Goal: Task Accomplishment & Management: Complete application form

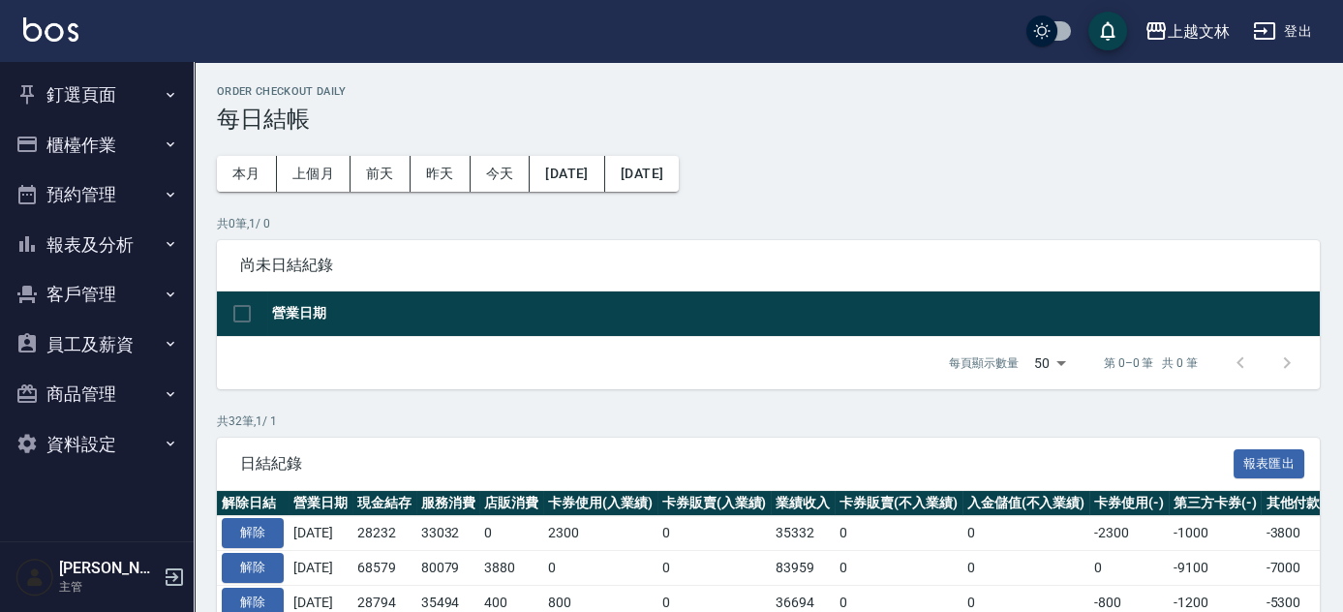
click at [91, 95] on button "釘選頁面" at bounding box center [97, 95] width 178 height 50
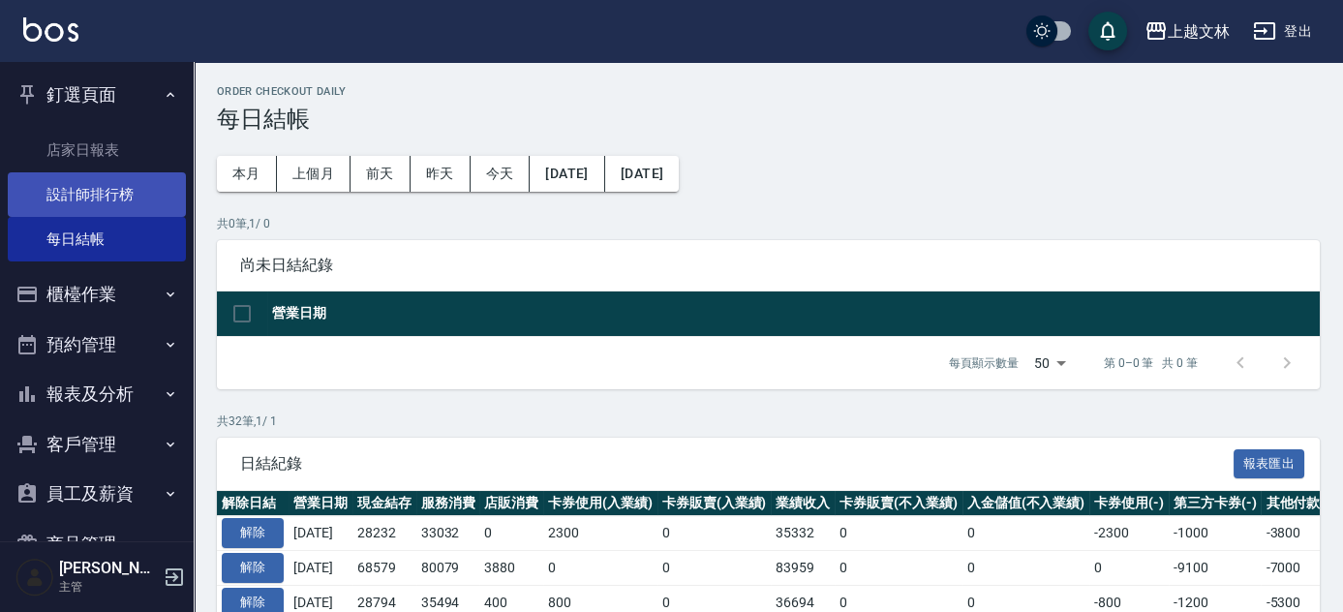
click at [108, 189] on link "設計師排行榜" at bounding box center [97, 194] width 178 height 45
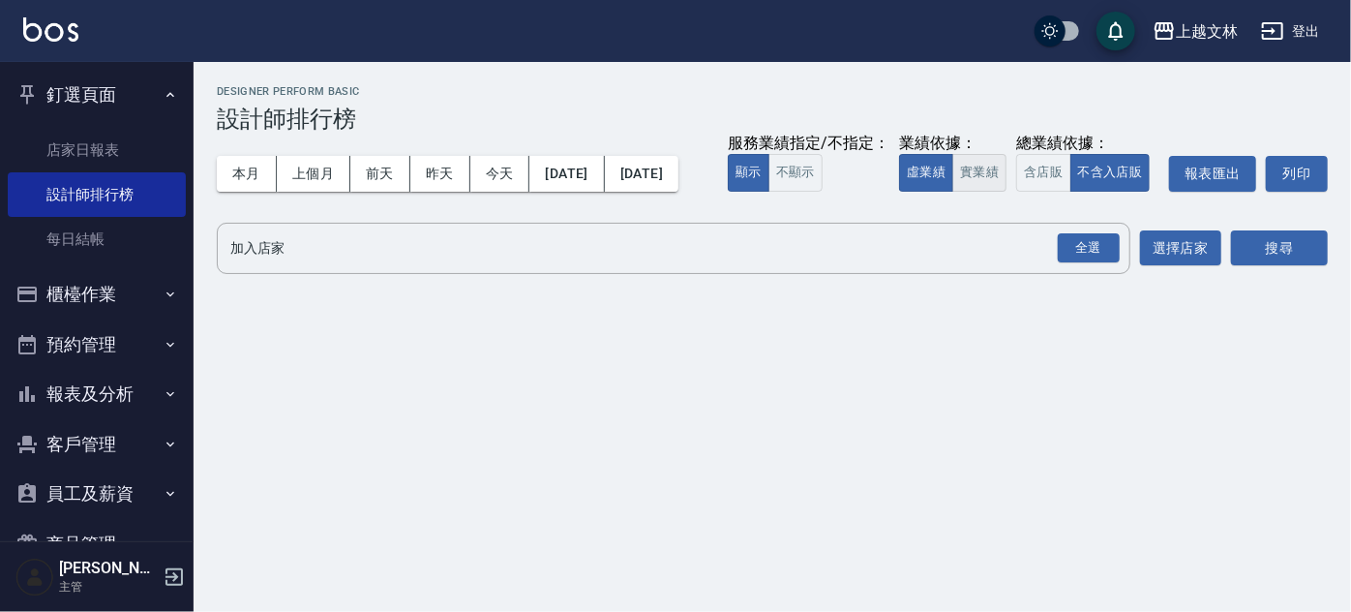
click at [953, 192] on button "實業績" at bounding box center [980, 173] width 54 height 38
click at [1103, 263] on div "全選" at bounding box center [1089, 248] width 62 height 30
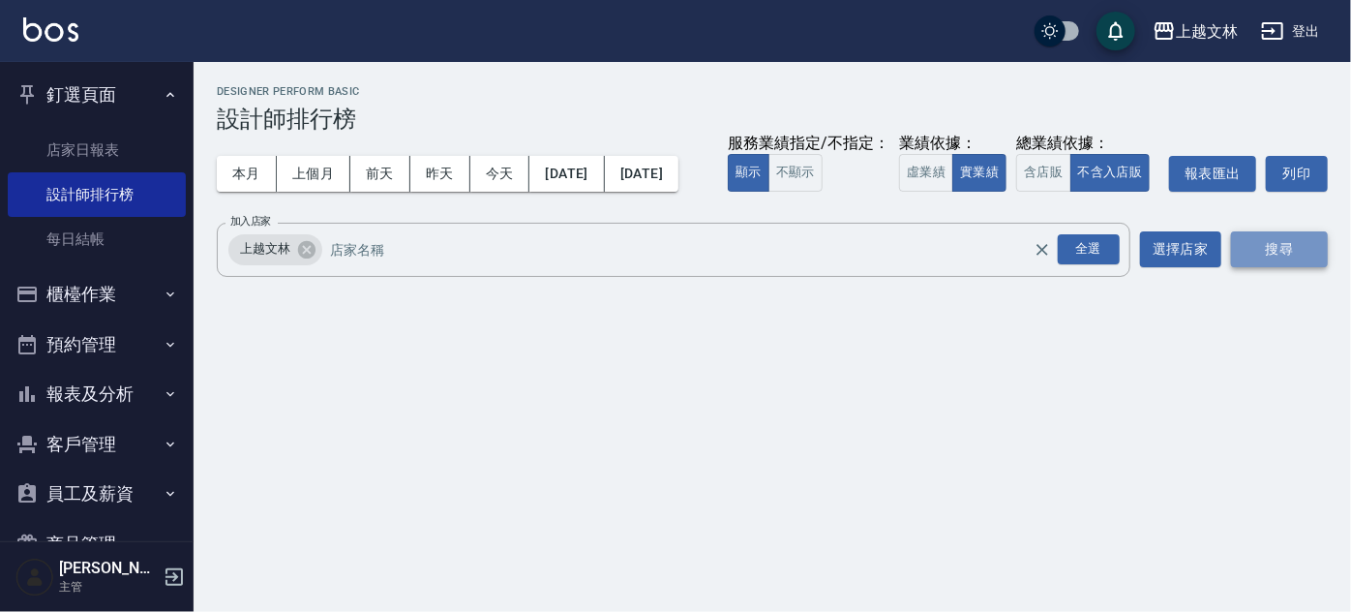
click at [1262, 267] on button "搜尋" at bounding box center [1279, 249] width 97 height 36
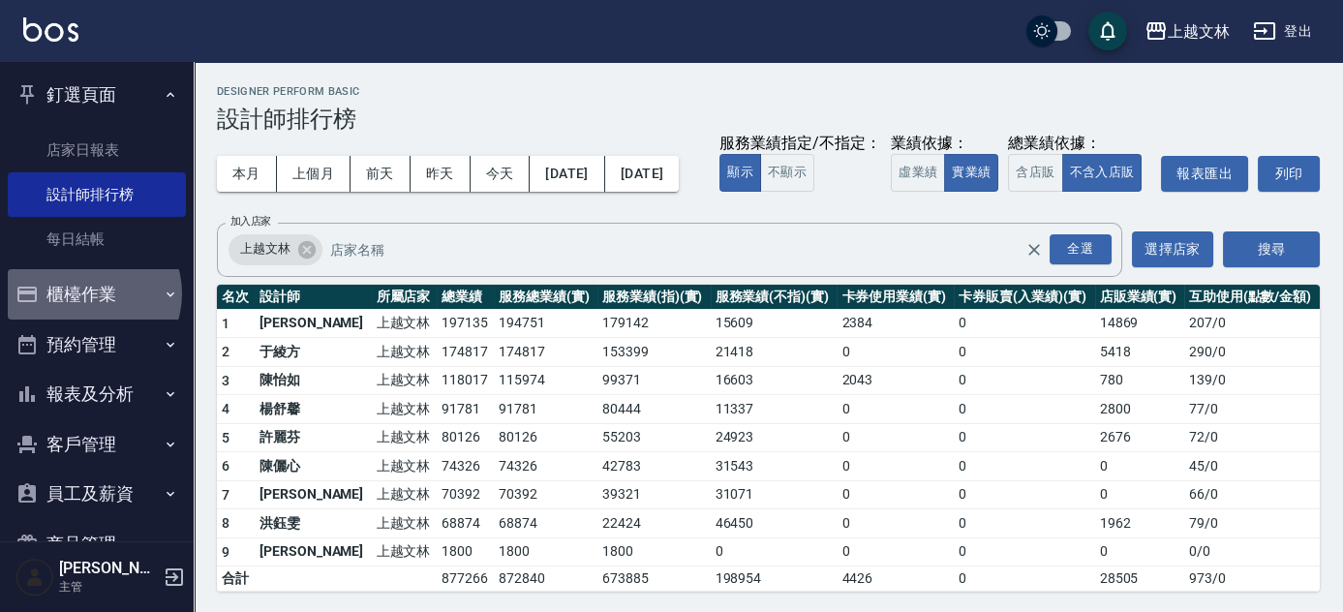
click at [87, 293] on button "櫃檯作業" at bounding box center [97, 294] width 178 height 50
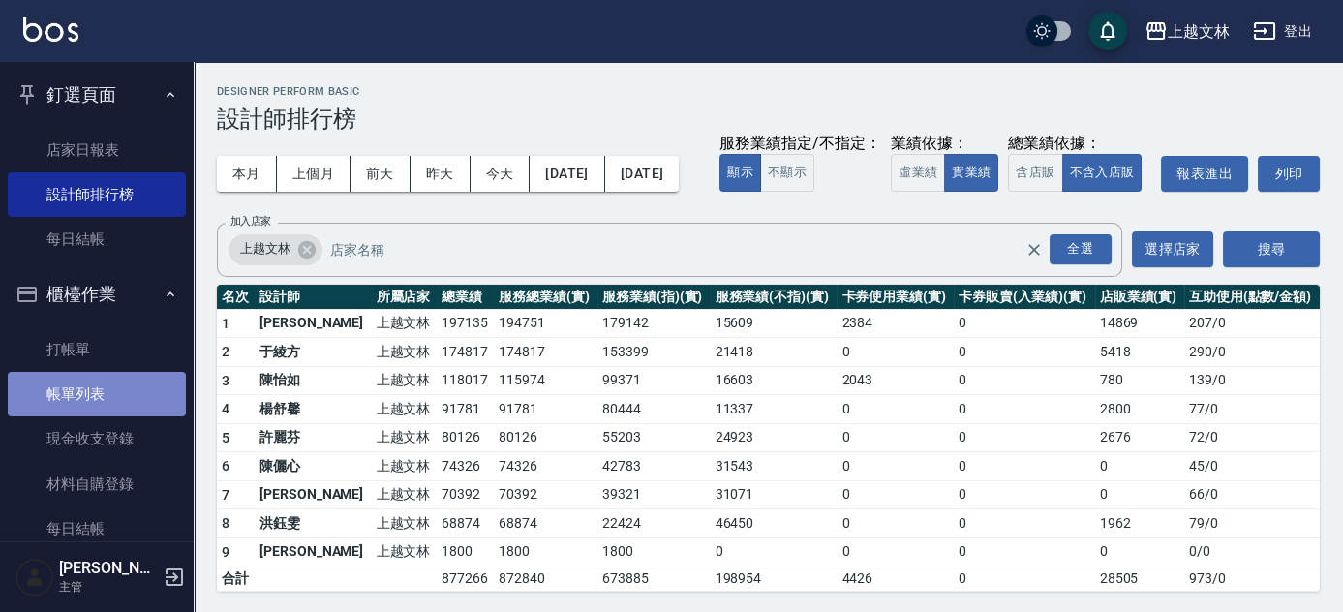
click at [114, 405] on link "帳單列表" at bounding box center [97, 394] width 178 height 45
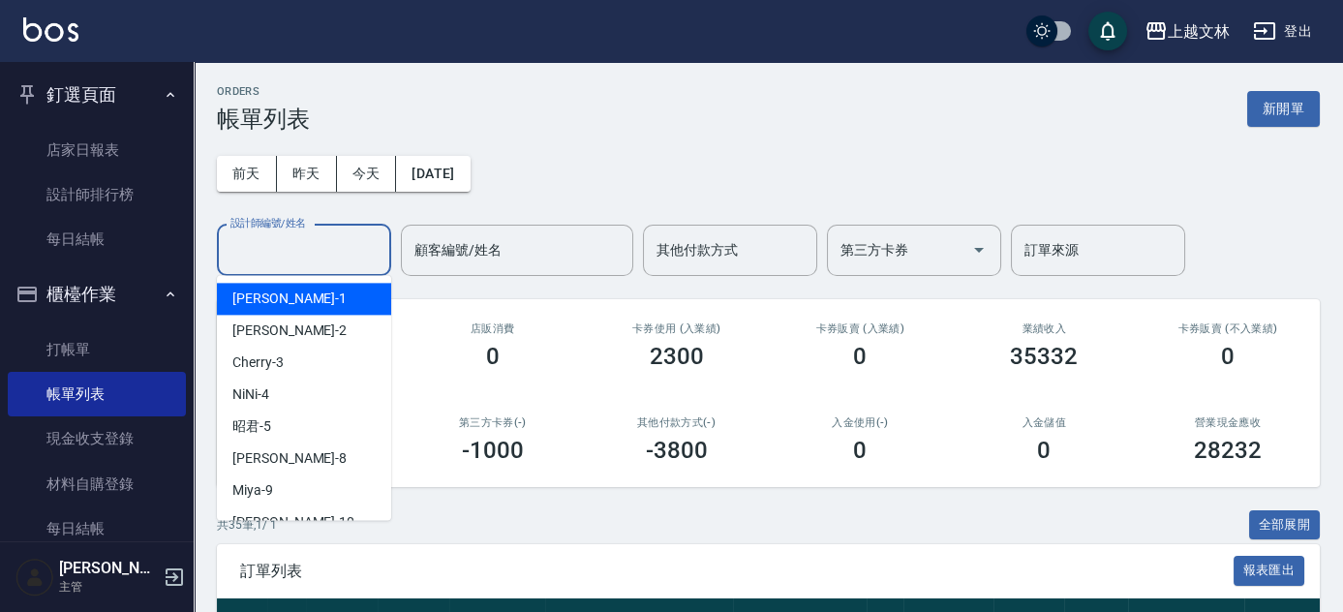
click at [356, 254] on input "設計師編號/姓名" at bounding box center [304, 250] width 157 height 34
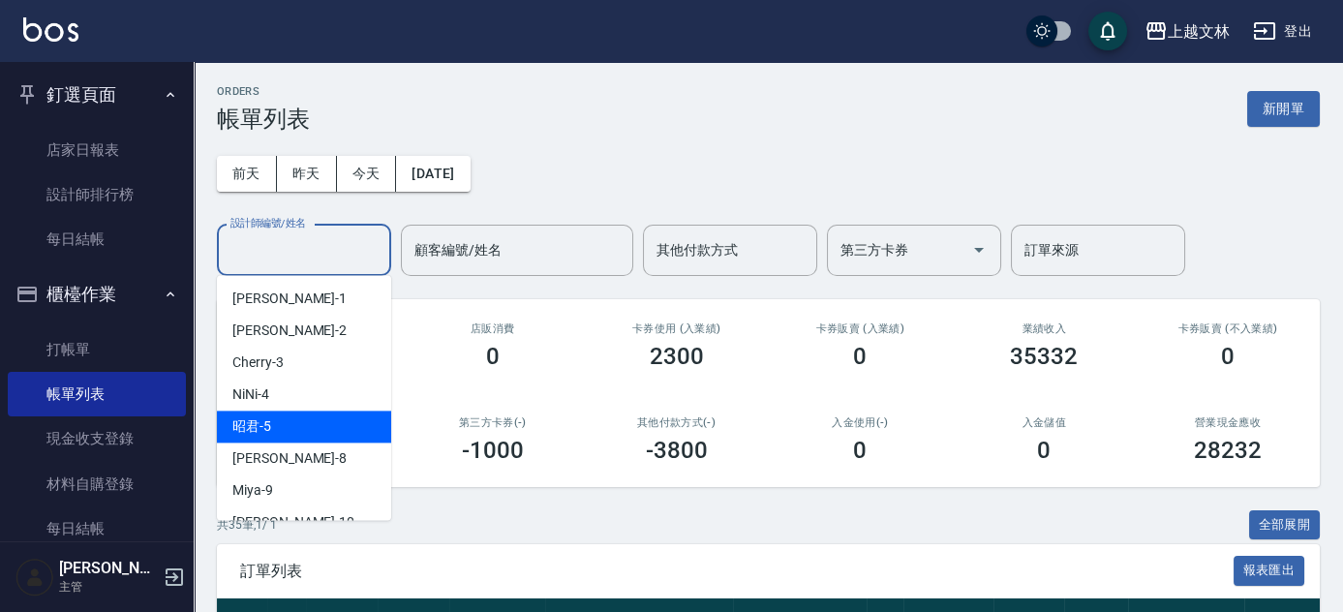
click at [239, 422] on span "昭君 -5" at bounding box center [251, 426] width 39 height 20
type input "昭君-5"
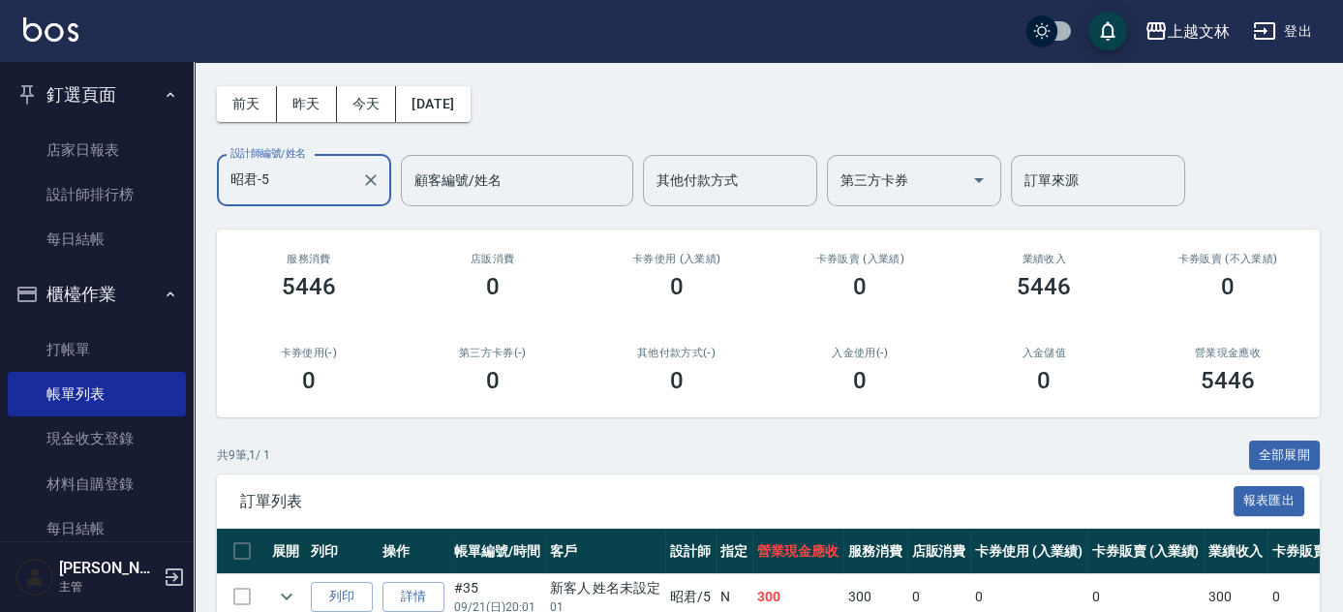
scroll to position [175, 0]
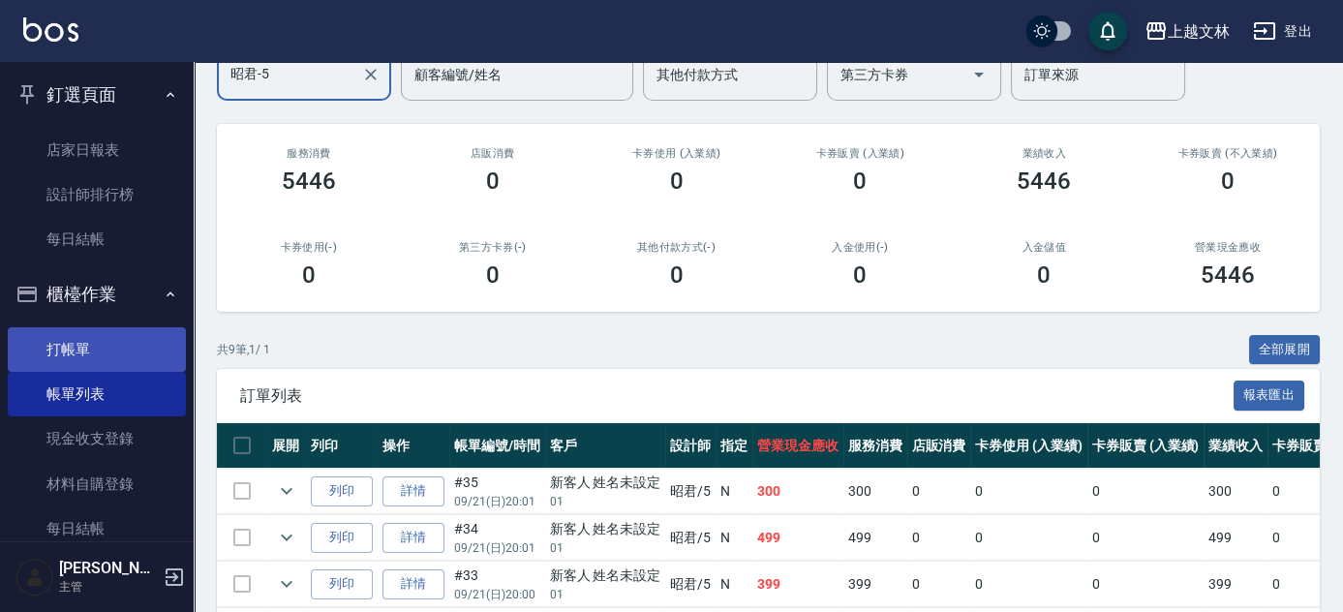
click at [74, 346] on link "打帳單" at bounding box center [97, 349] width 178 height 45
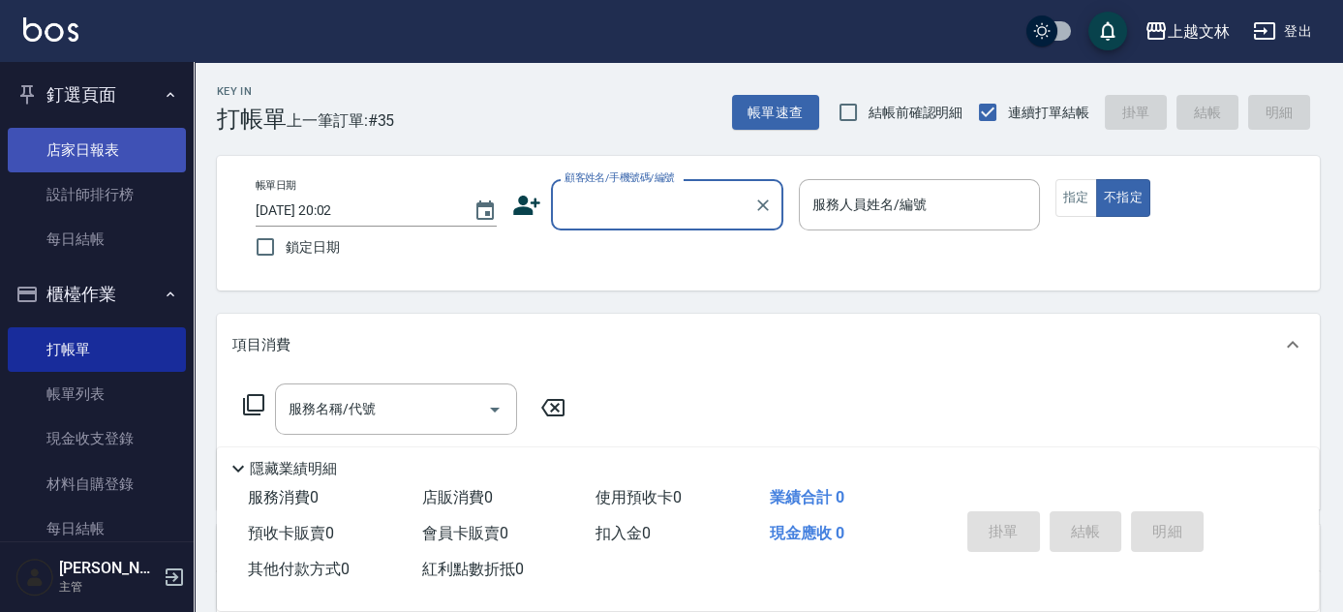
click at [85, 161] on link "店家日報表" at bounding box center [97, 150] width 178 height 45
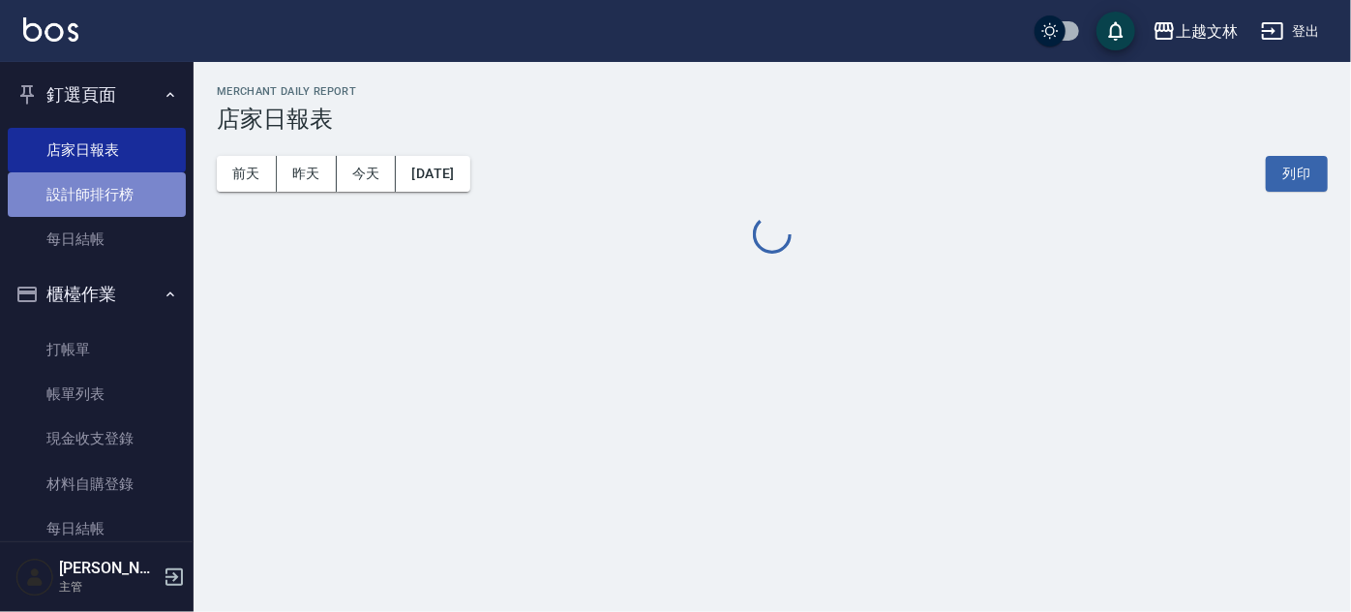
click at [103, 201] on link "設計師排行榜" at bounding box center [97, 194] width 178 height 45
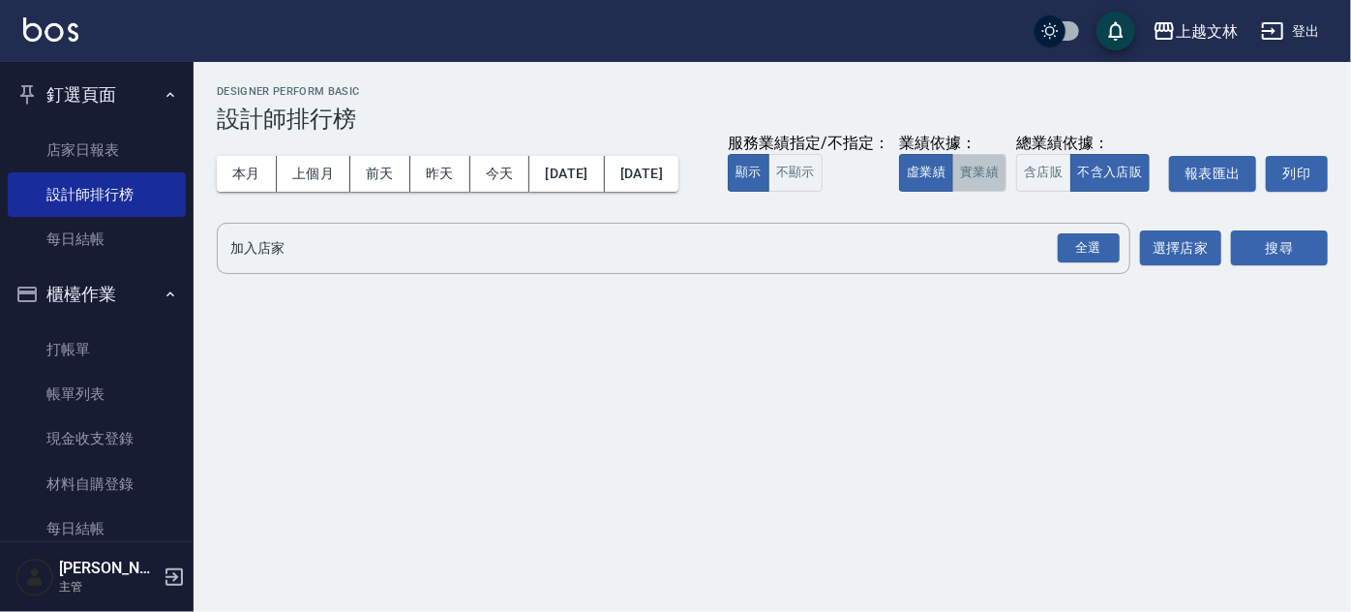
click at [953, 192] on button "實業績" at bounding box center [980, 173] width 54 height 38
click at [1108, 263] on div "全選" at bounding box center [1089, 248] width 62 height 30
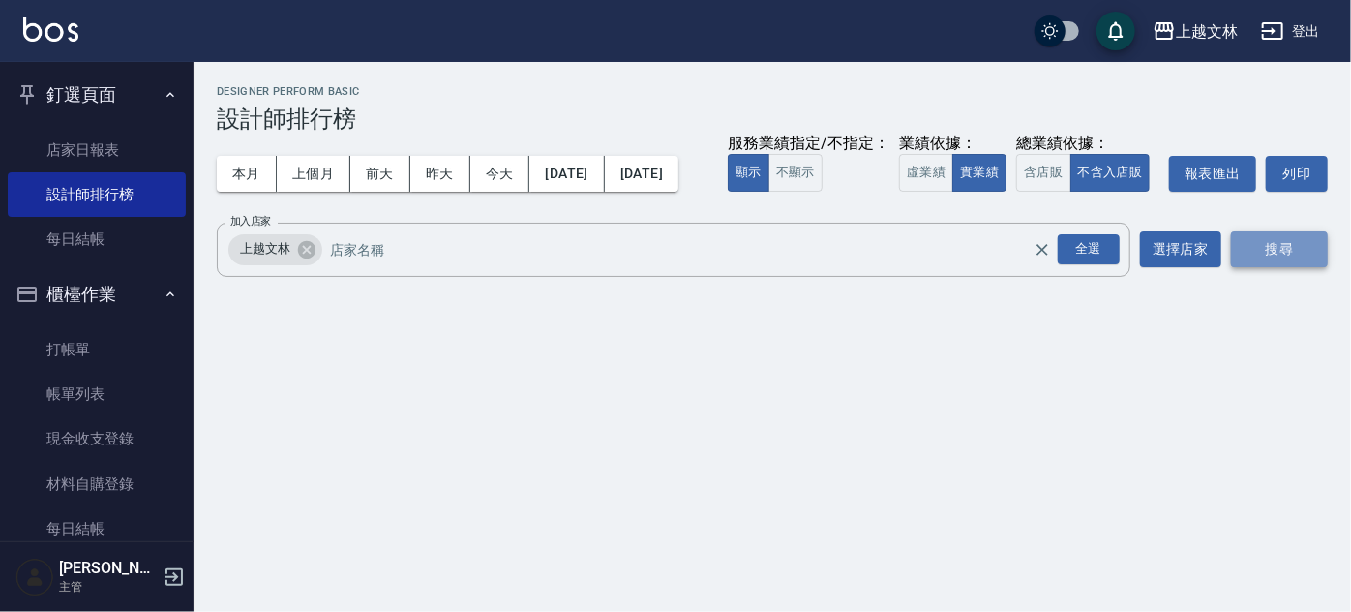
click at [1267, 267] on button "搜尋" at bounding box center [1279, 249] width 97 height 36
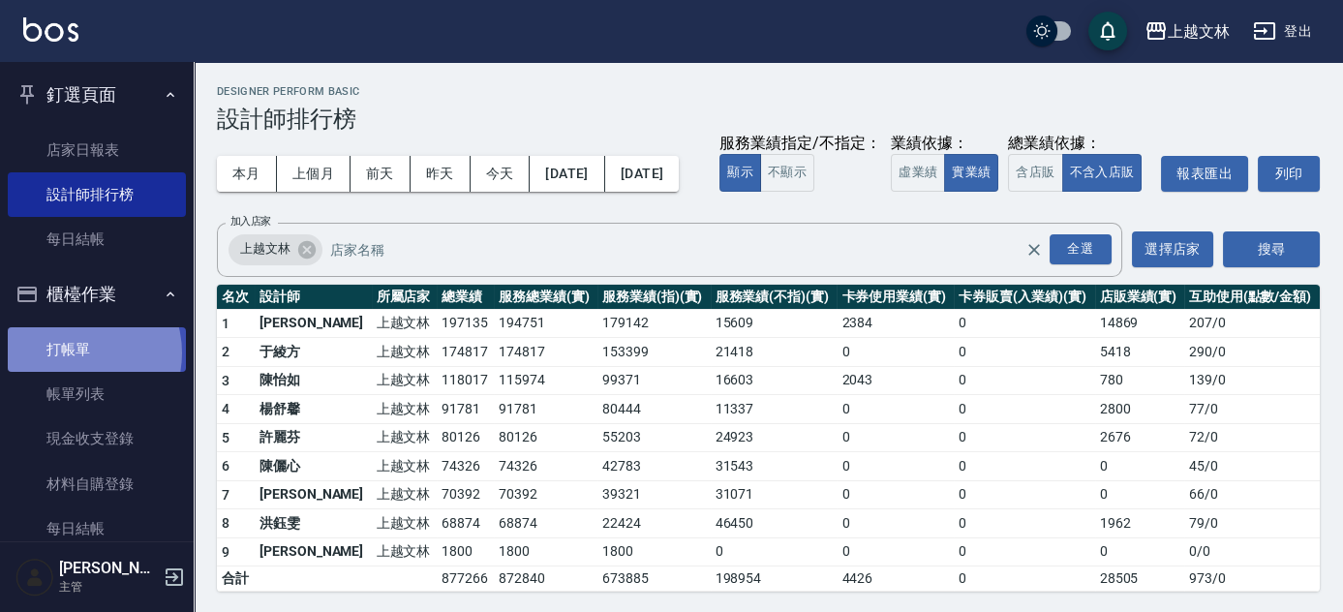
click at [74, 353] on link "打帳單" at bounding box center [97, 349] width 178 height 45
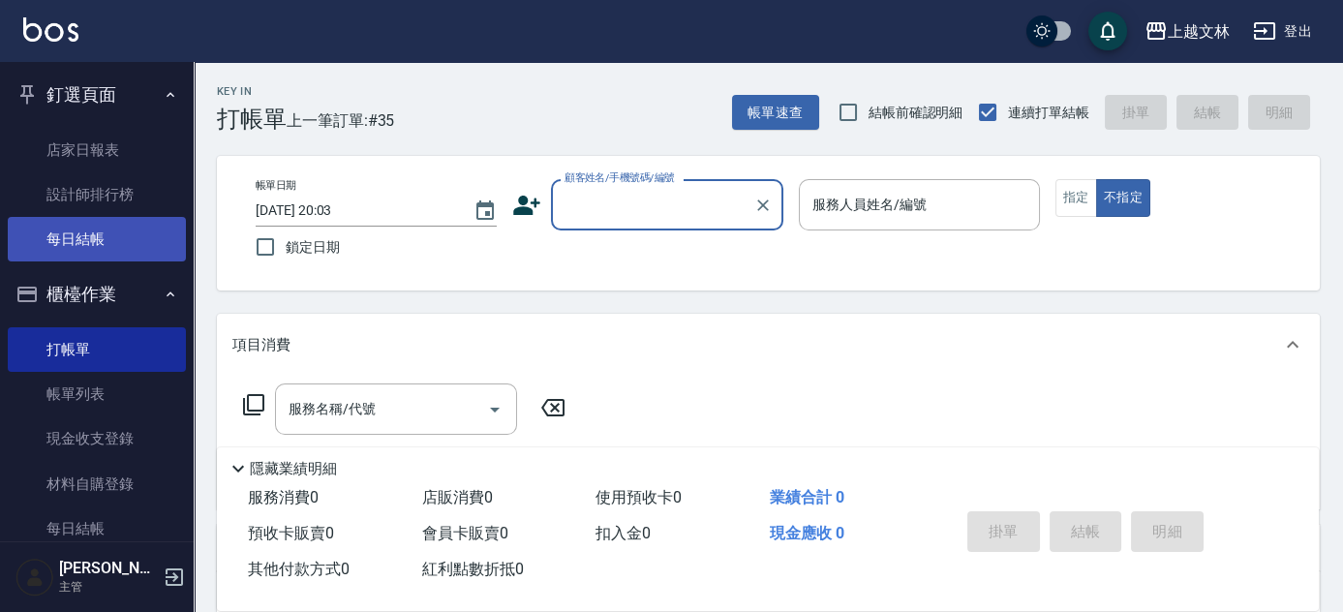
click at [52, 226] on link "每日結帳" at bounding box center [97, 239] width 178 height 45
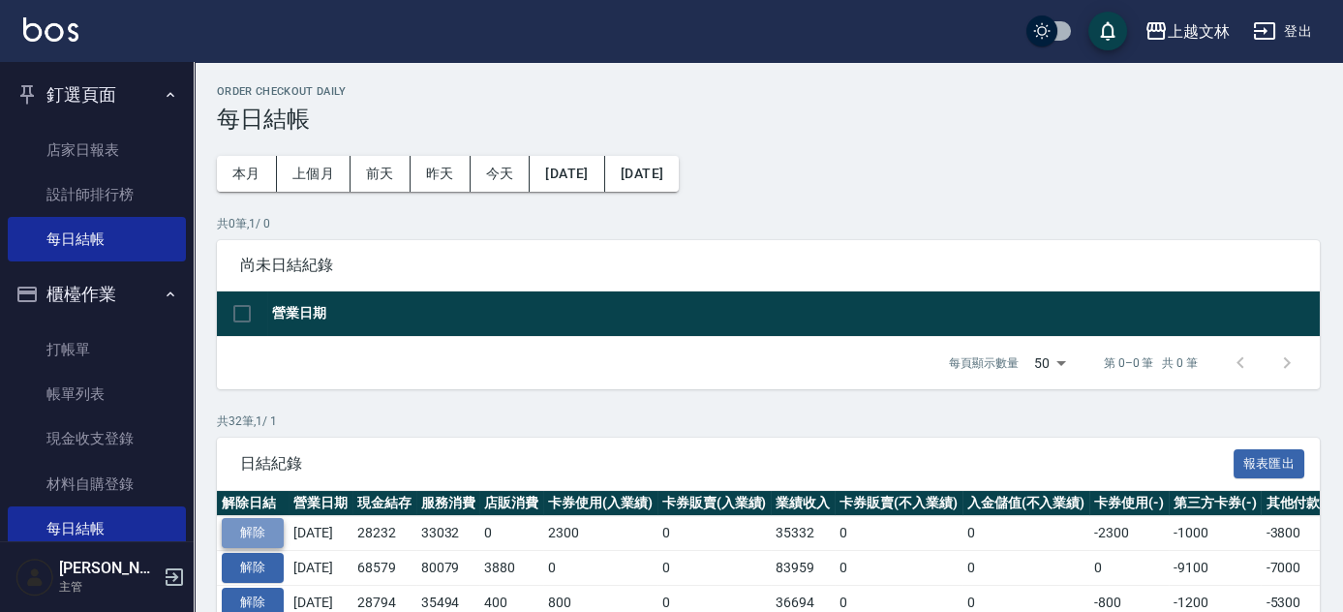
click at [256, 536] on button "解除" at bounding box center [253, 533] width 62 height 30
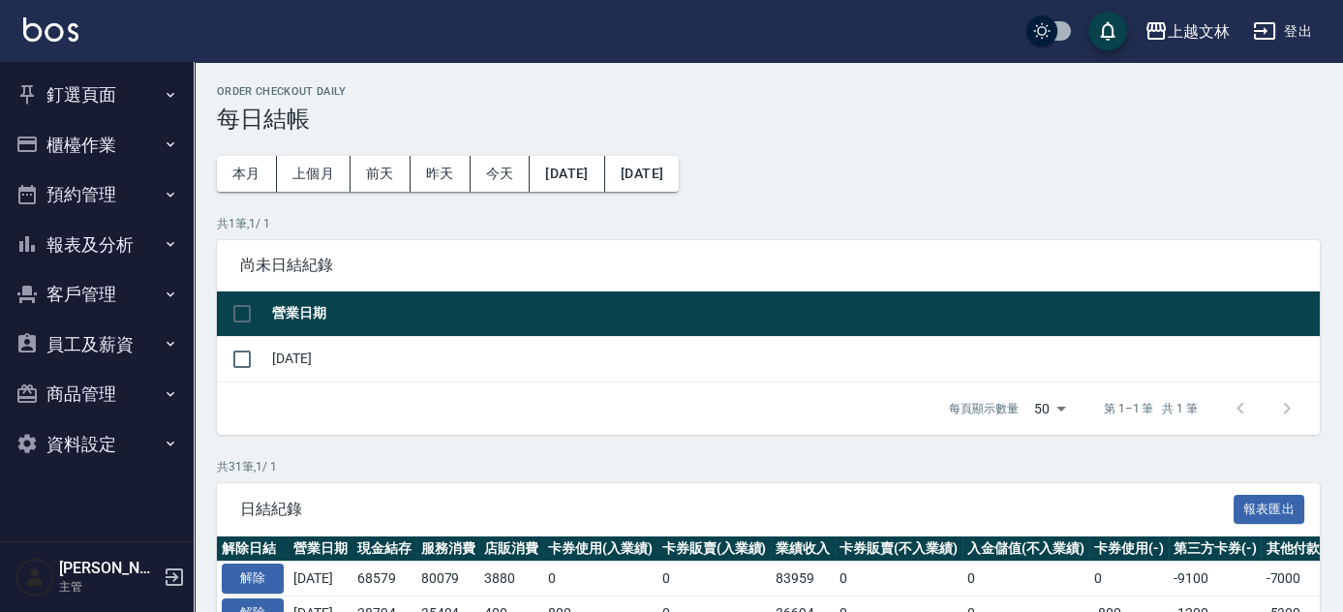
click at [67, 137] on button "櫃檯作業" at bounding box center [97, 145] width 178 height 50
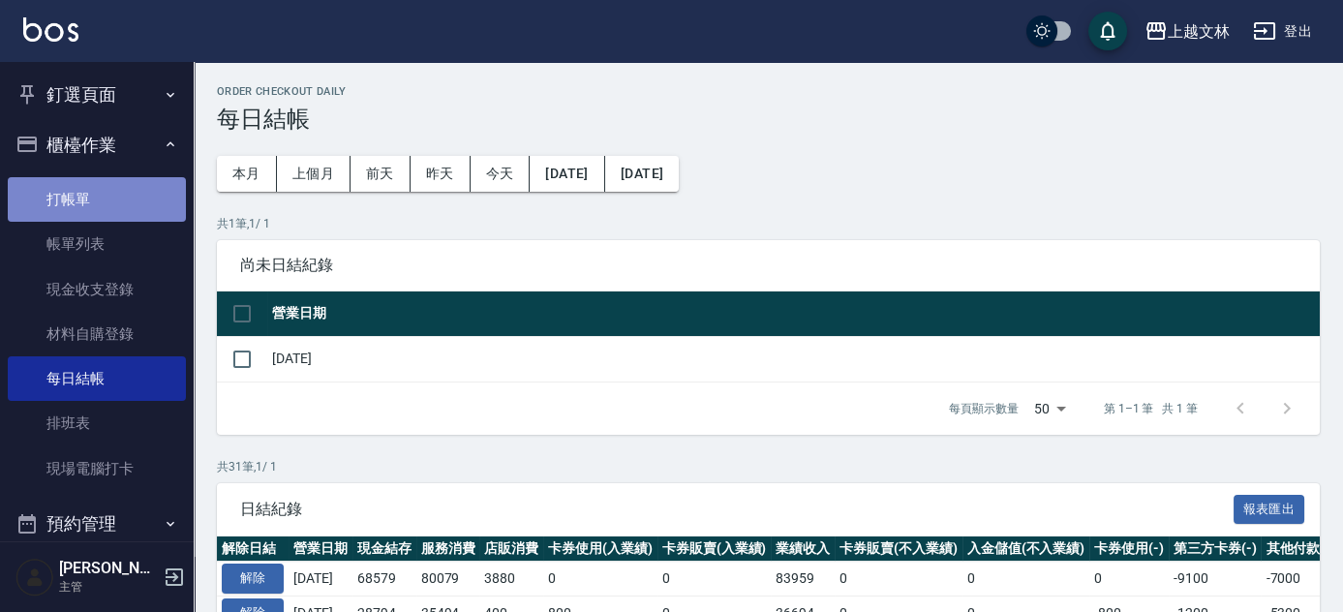
click at [123, 190] on link "打帳單" at bounding box center [97, 199] width 178 height 45
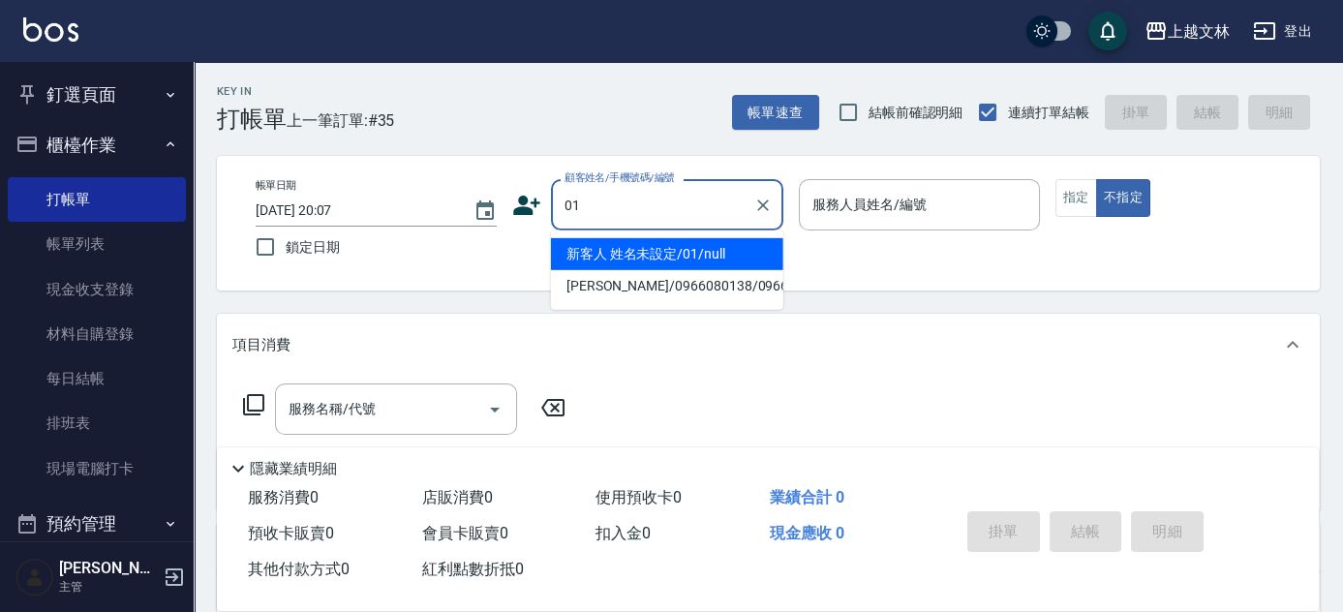
type input "新客人 姓名未設定/01/null"
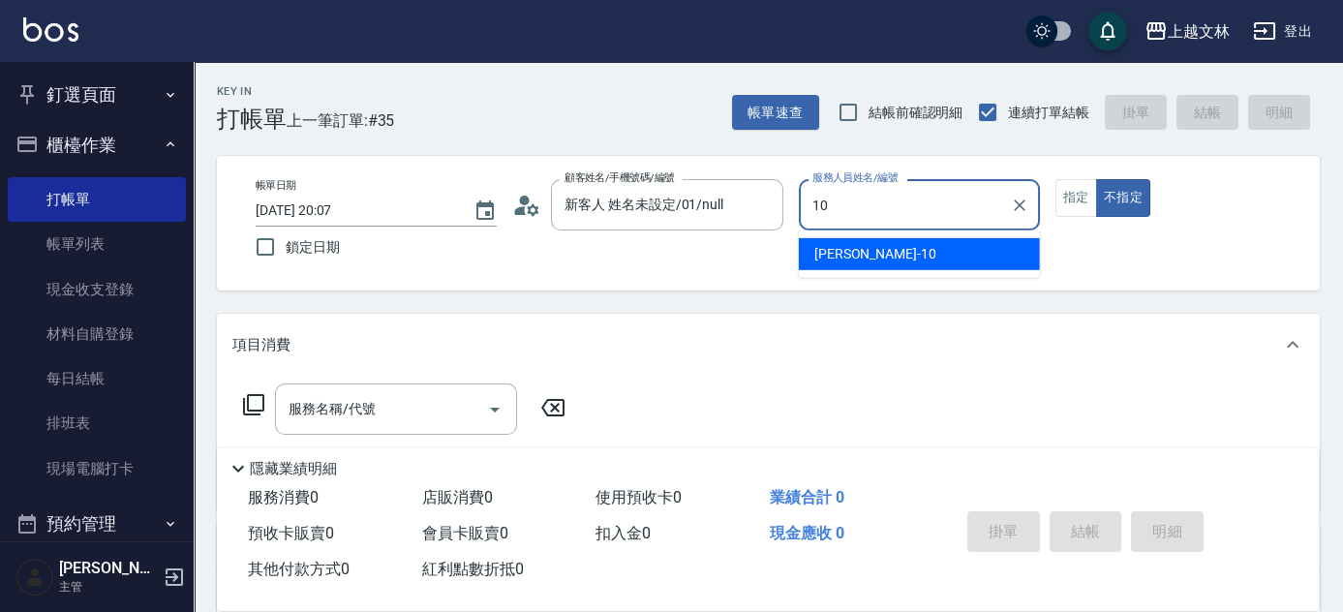
type input "Amy-10"
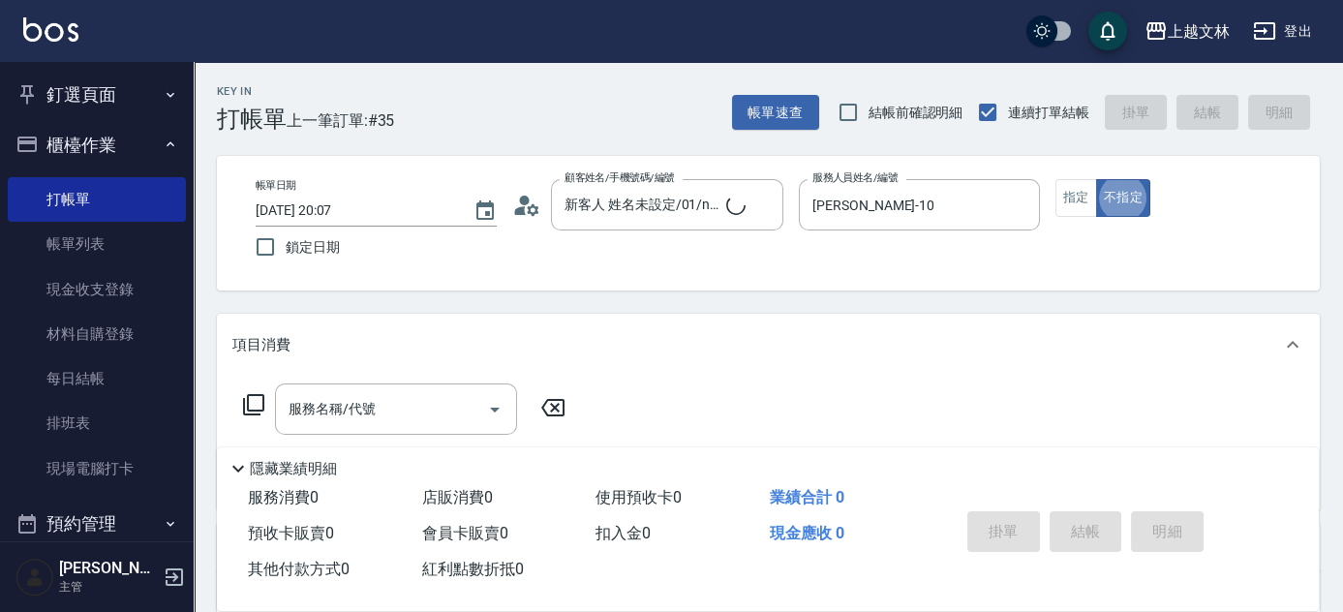
type button "false"
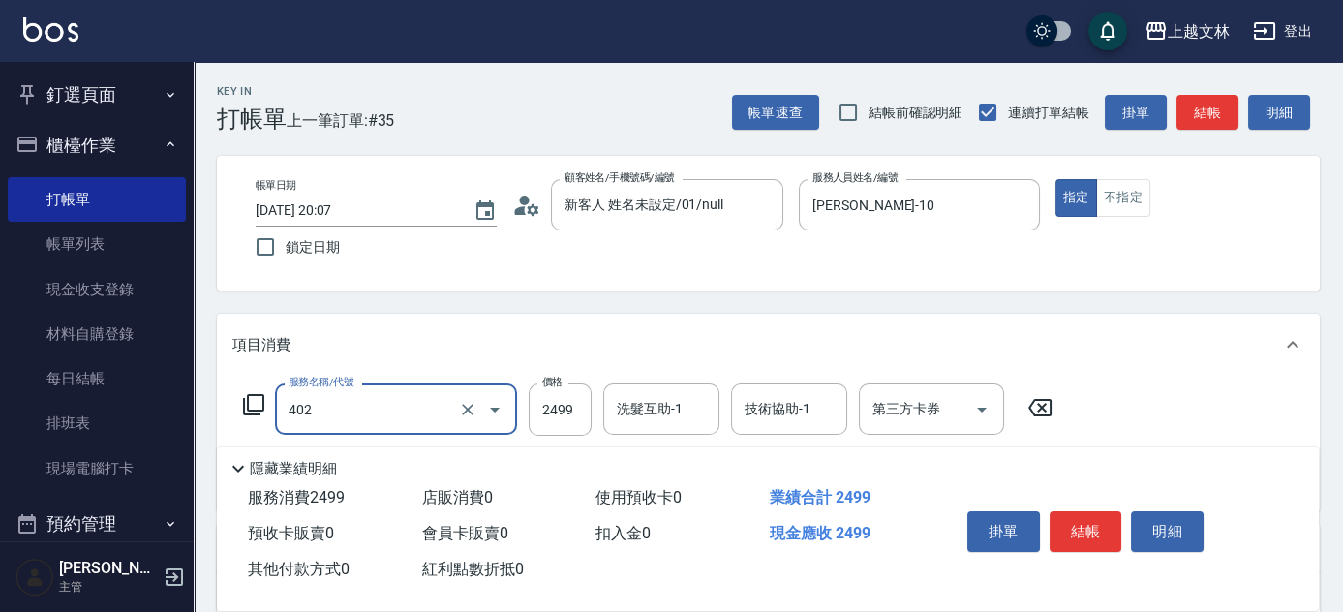
type input "嚴選染髮(402)"
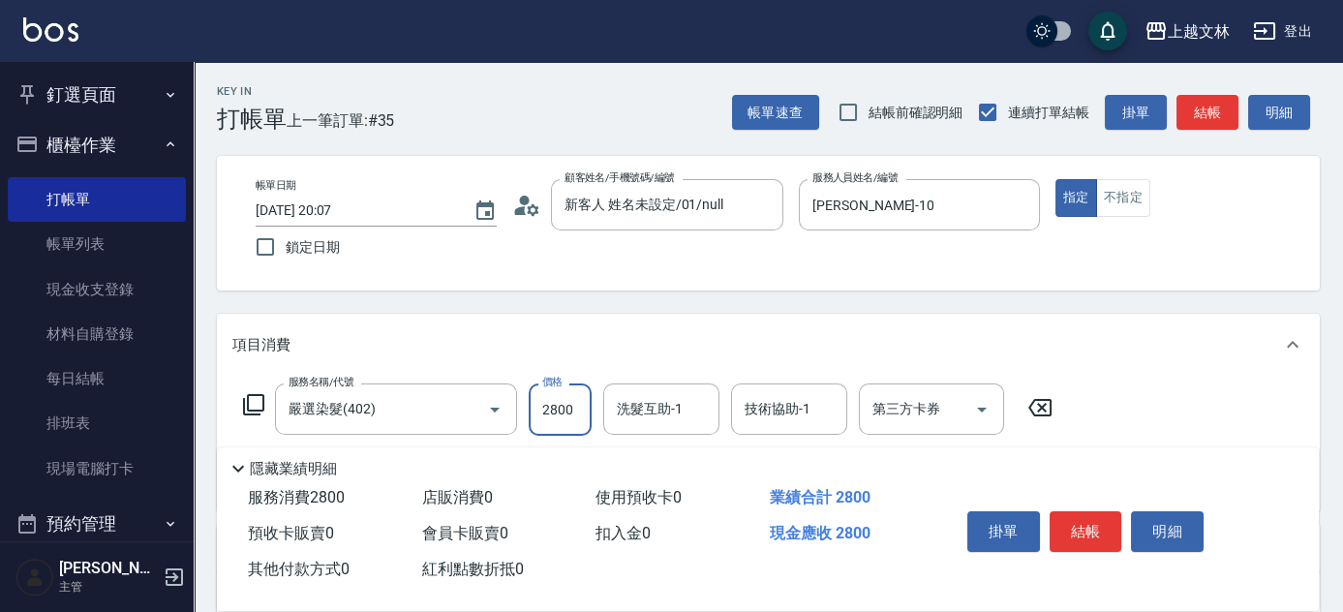
type input "2800"
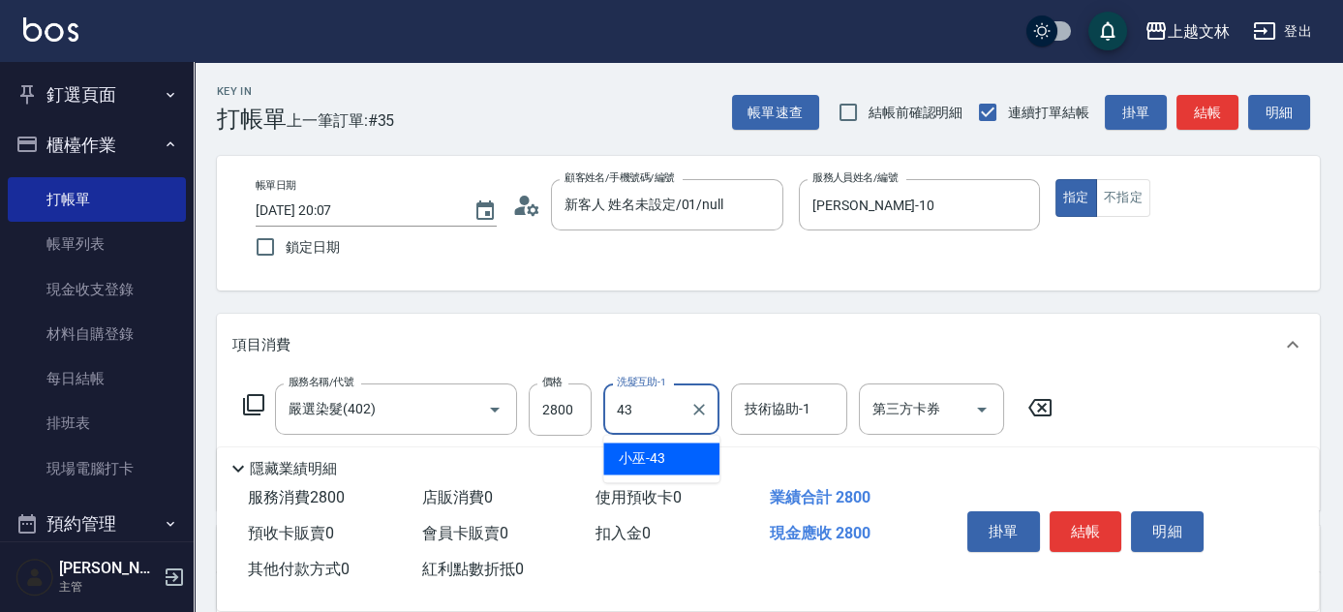
type input "小巫-43"
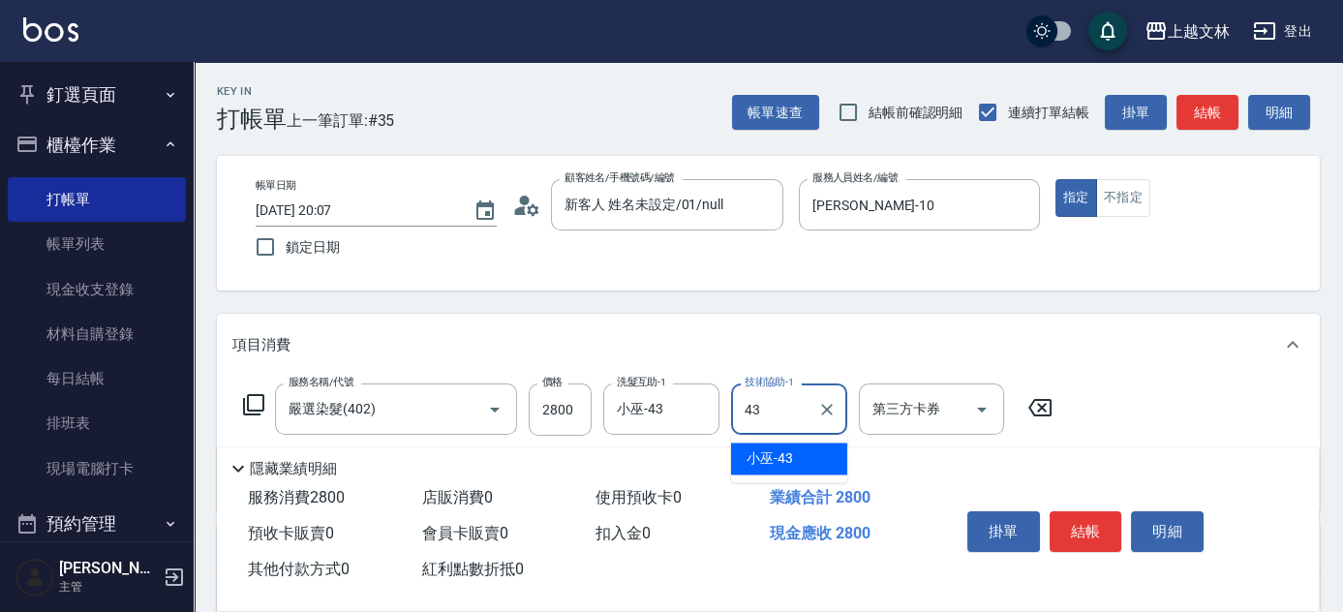
type input "小巫-43"
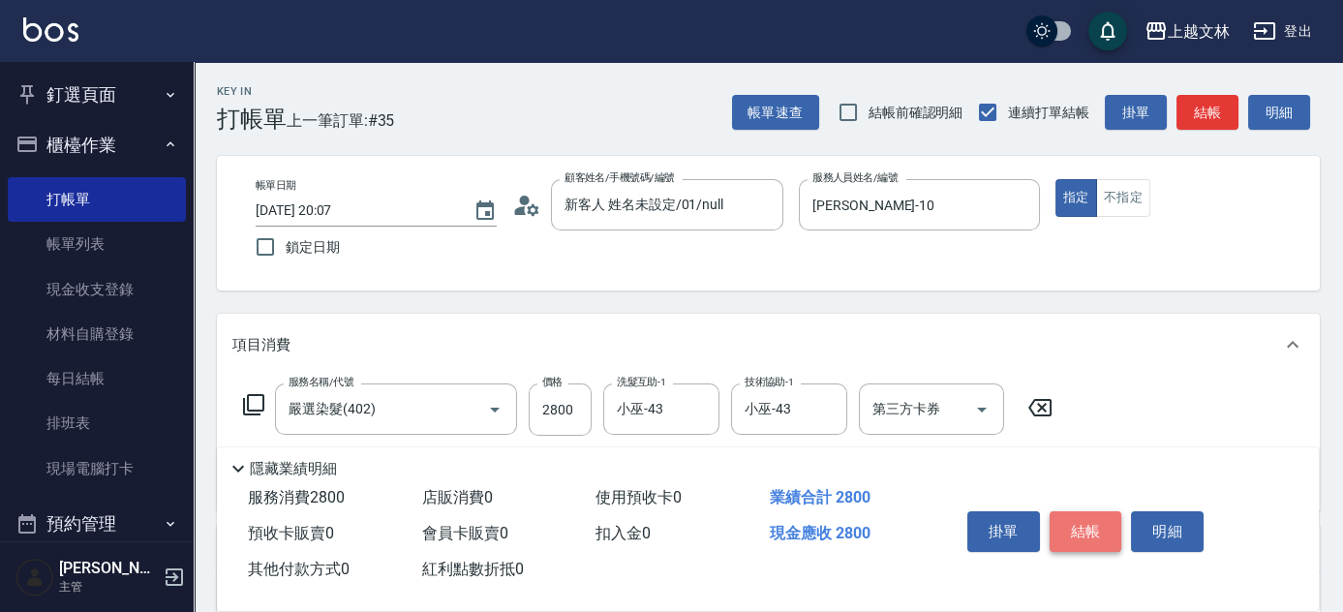
click at [1077, 523] on button "結帳" at bounding box center [1085, 531] width 73 height 41
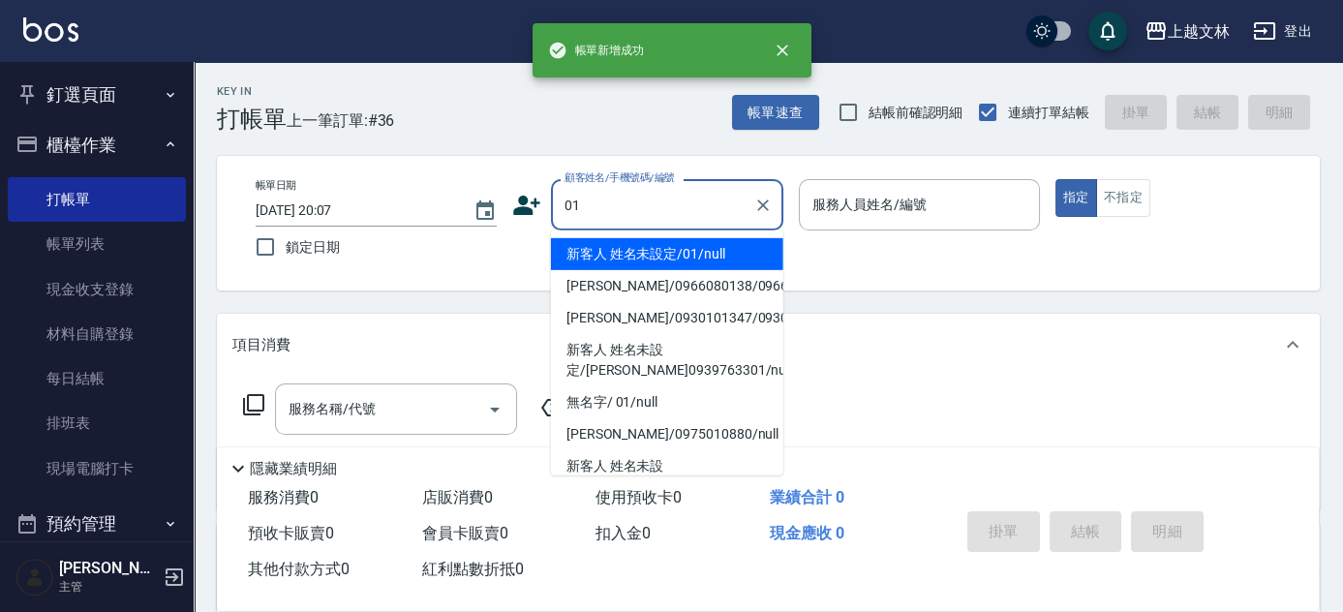
type input "新客人 姓名未設定/01/null"
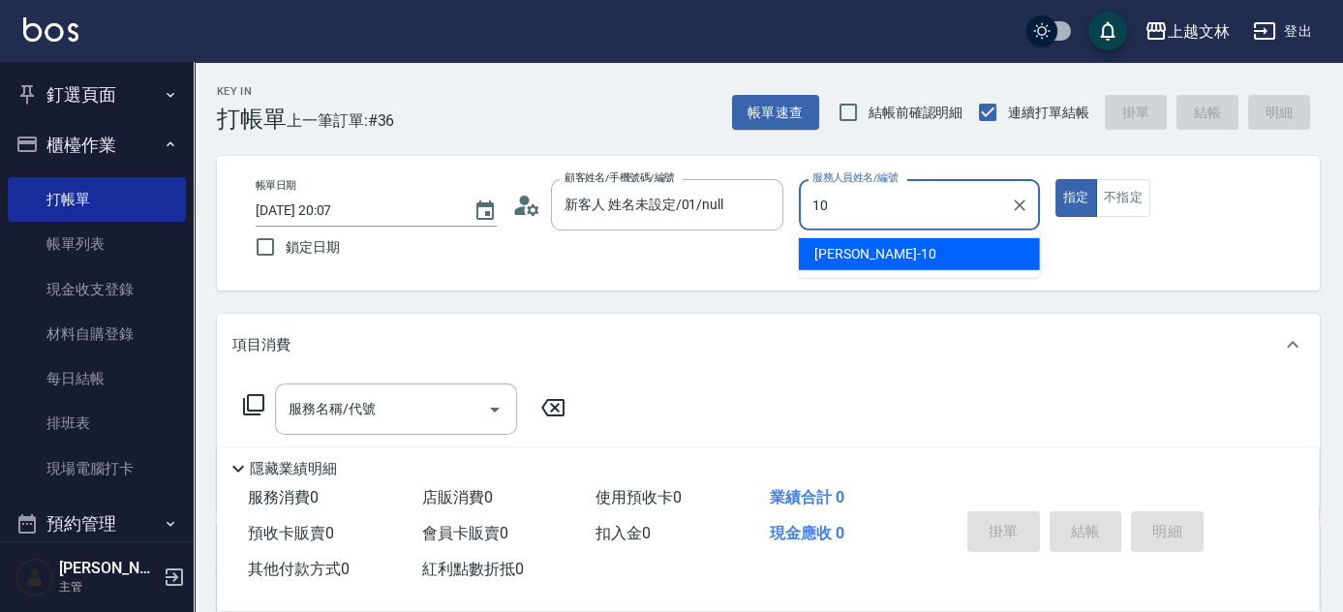
type input "Amy-10"
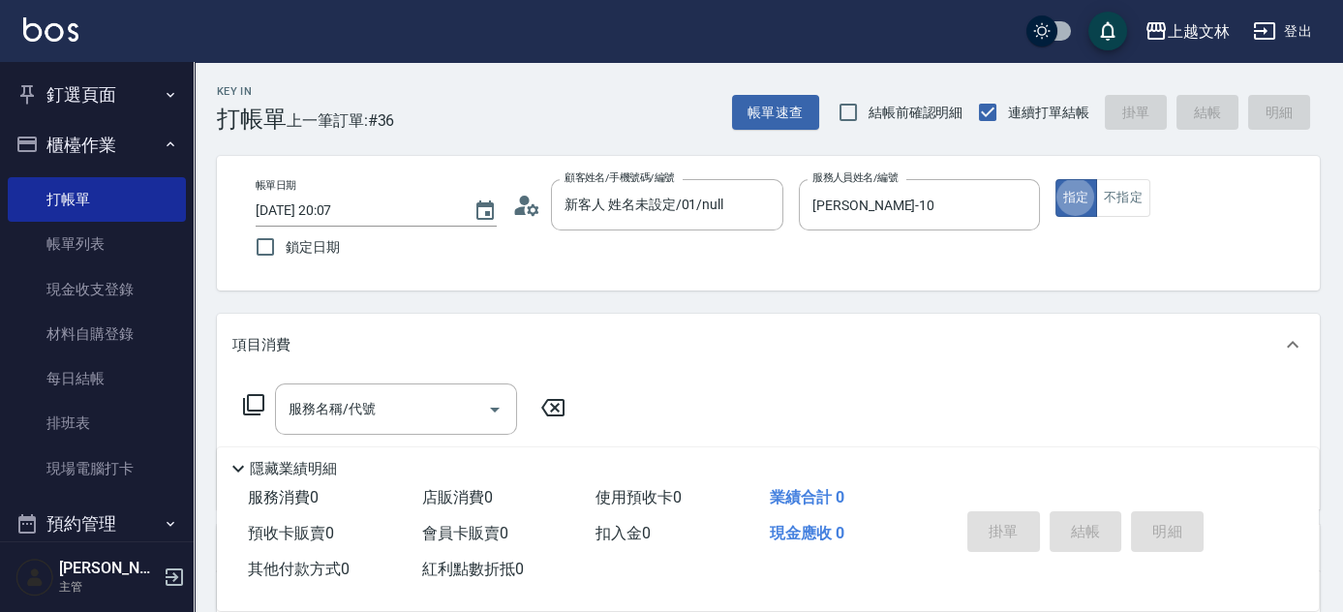
type button "true"
click at [254, 402] on icon at bounding box center [253, 404] width 23 height 23
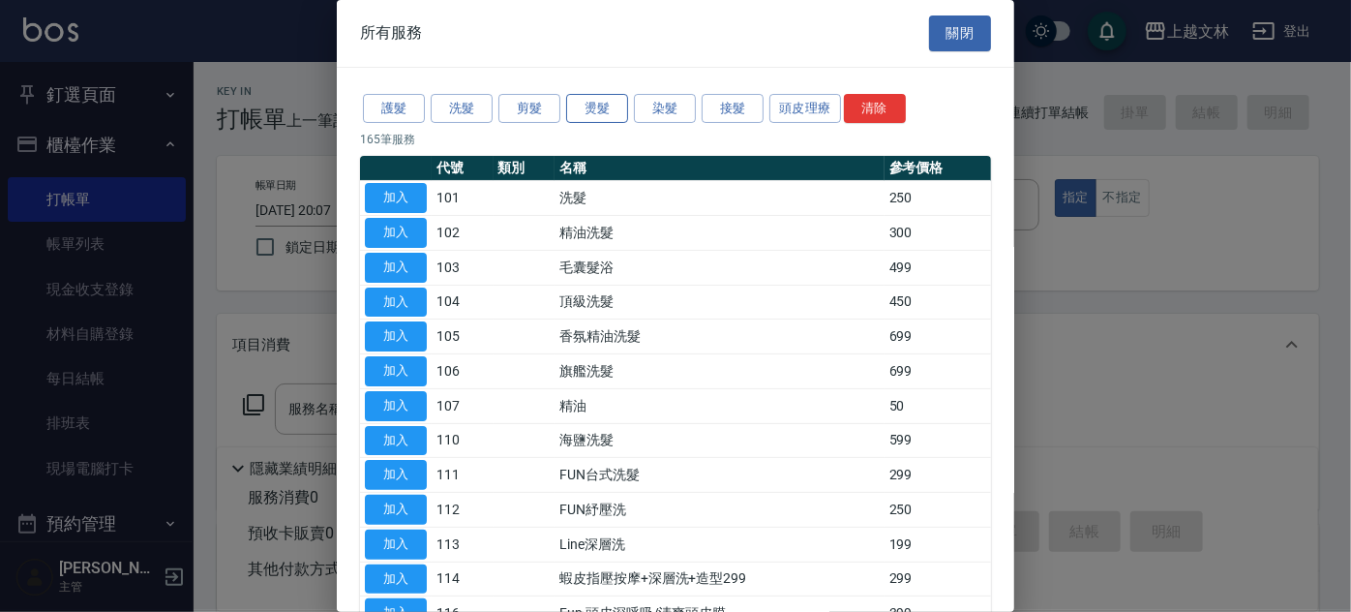
click at [592, 103] on button "燙髮" at bounding box center [597, 109] width 62 height 30
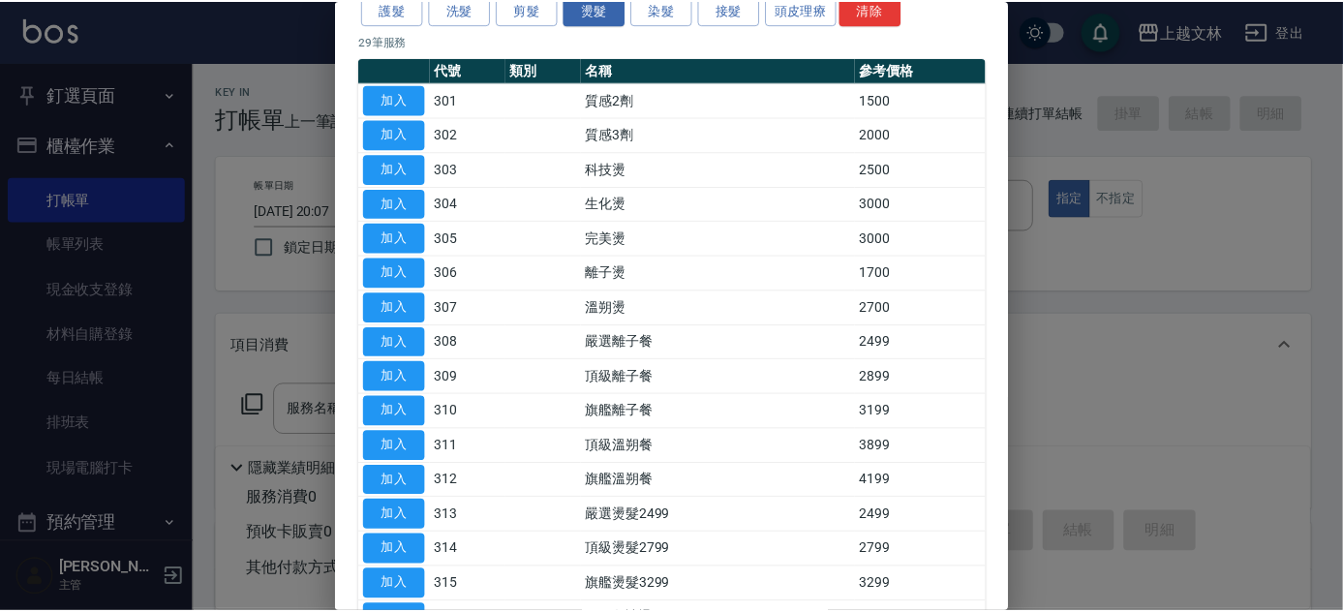
scroll to position [105, 0]
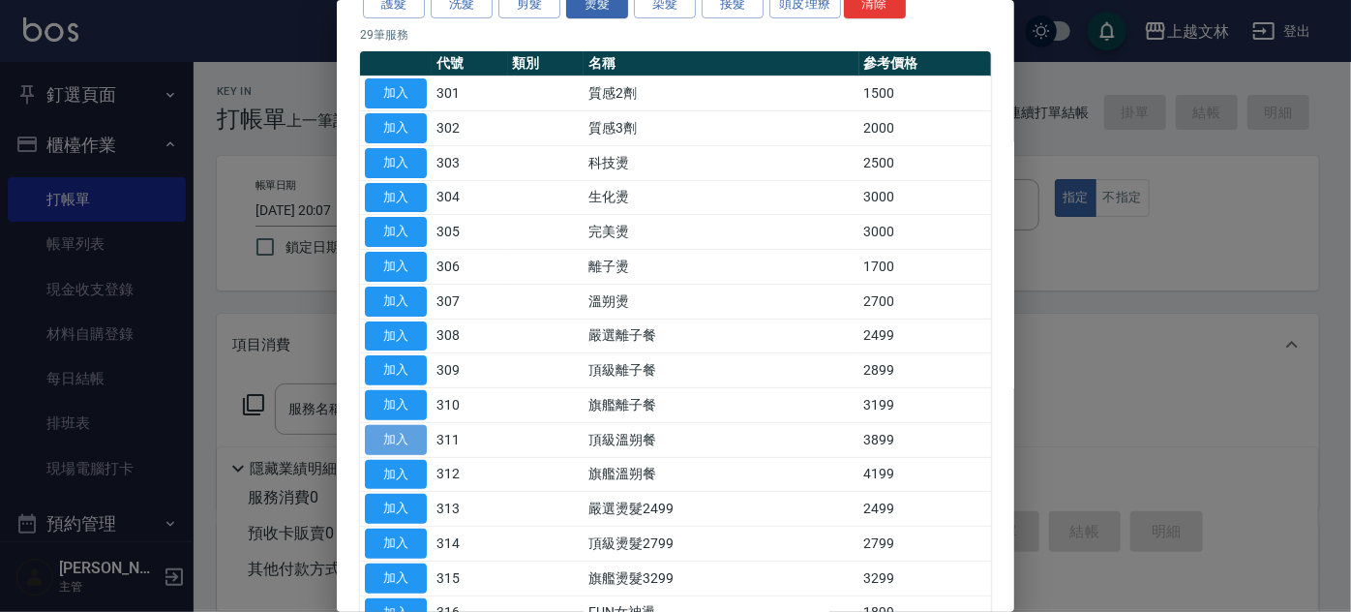
click at [400, 432] on button "加入" at bounding box center [396, 440] width 62 height 30
type input "頂級溫朔餐(311)"
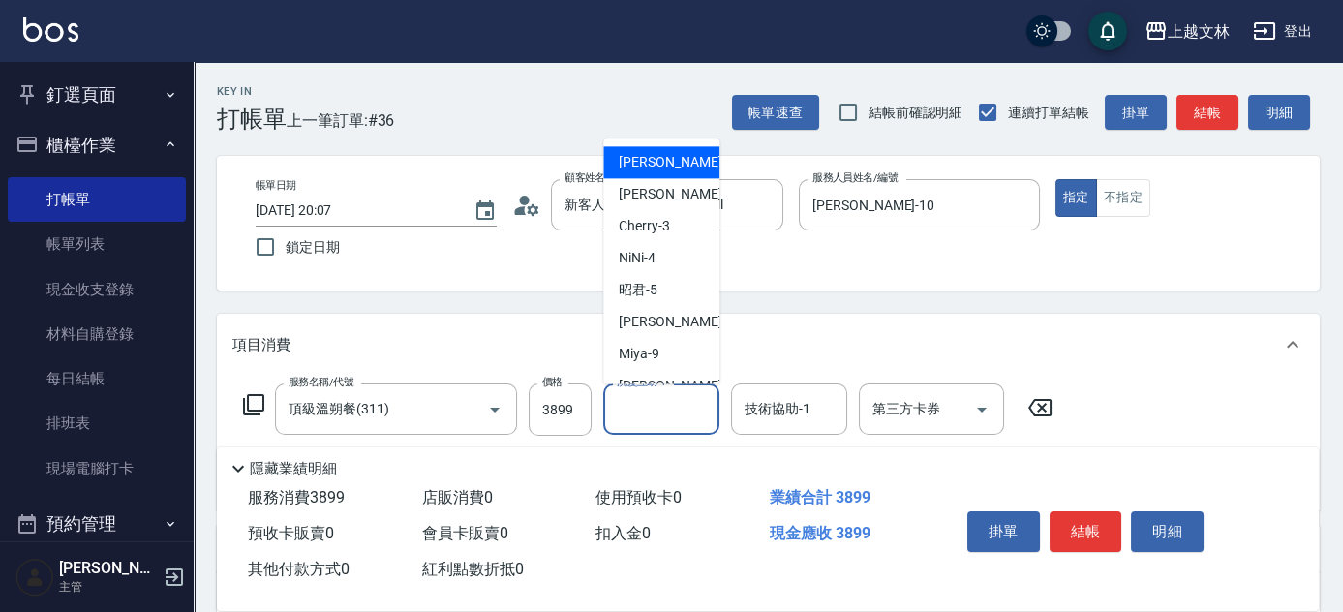
click at [645, 414] on input "洗髮互助-1" at bounding box center [661, 409] width 99 height 34
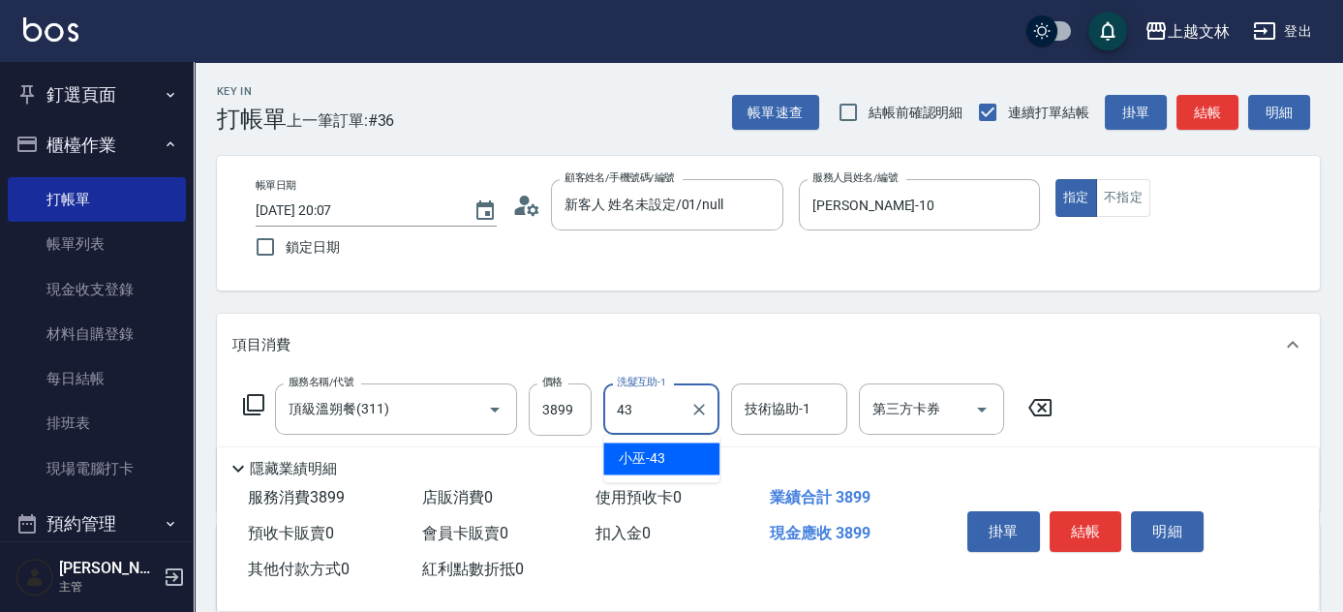
type input "小巫-43"
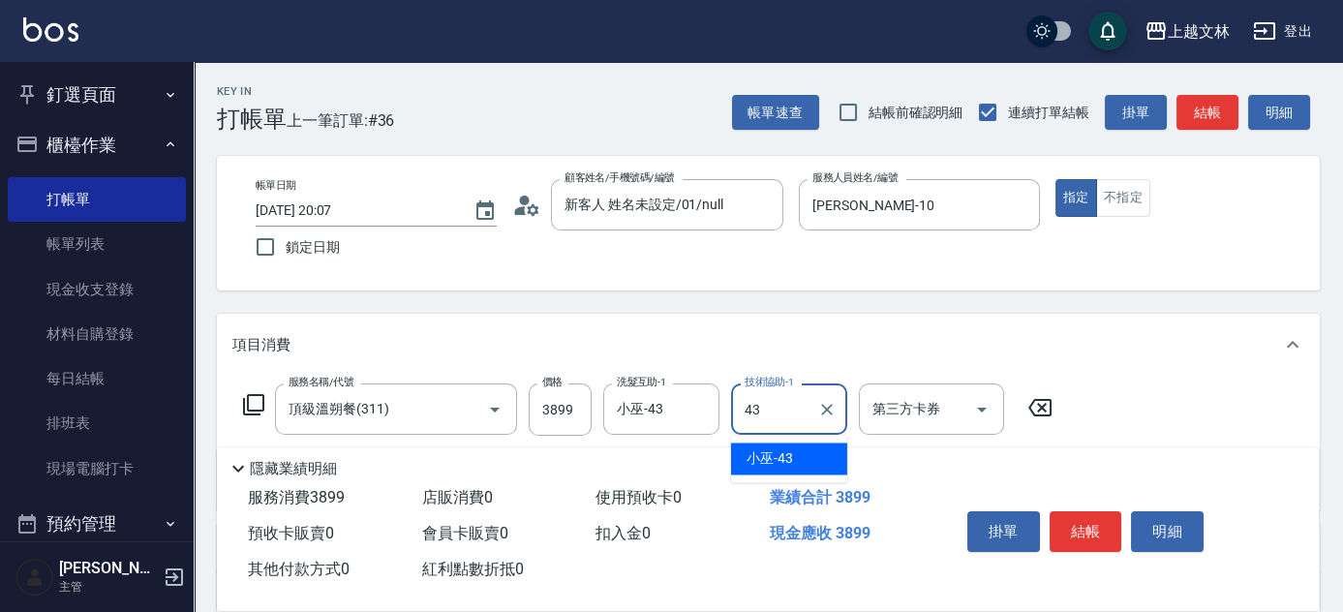
type input "小巫-43"
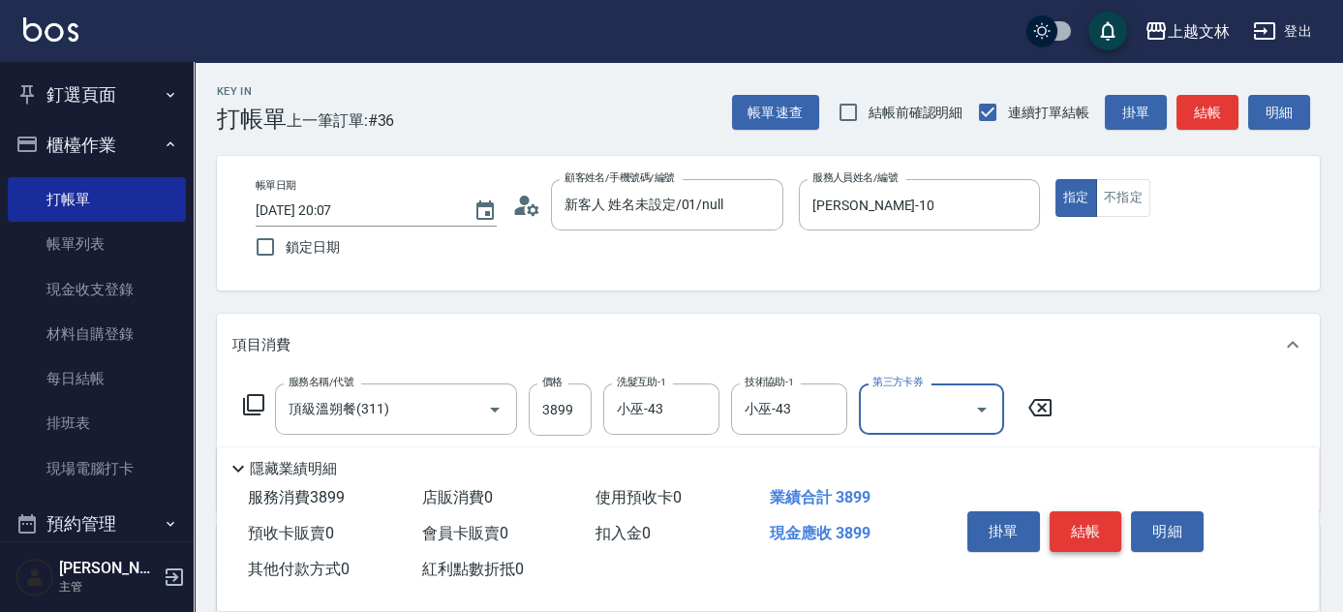
click at [1104, 522] on button "結帳" at bounding box center [1085, 531] width 73 height 41
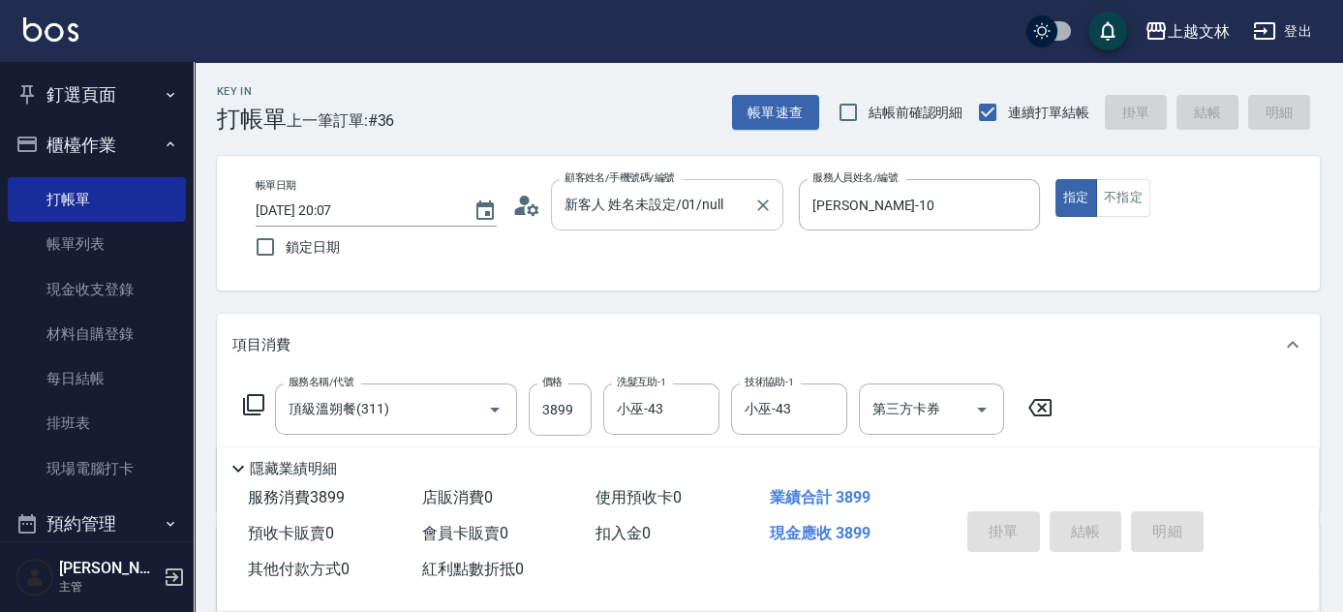
type input "2025/09/21 20:08"
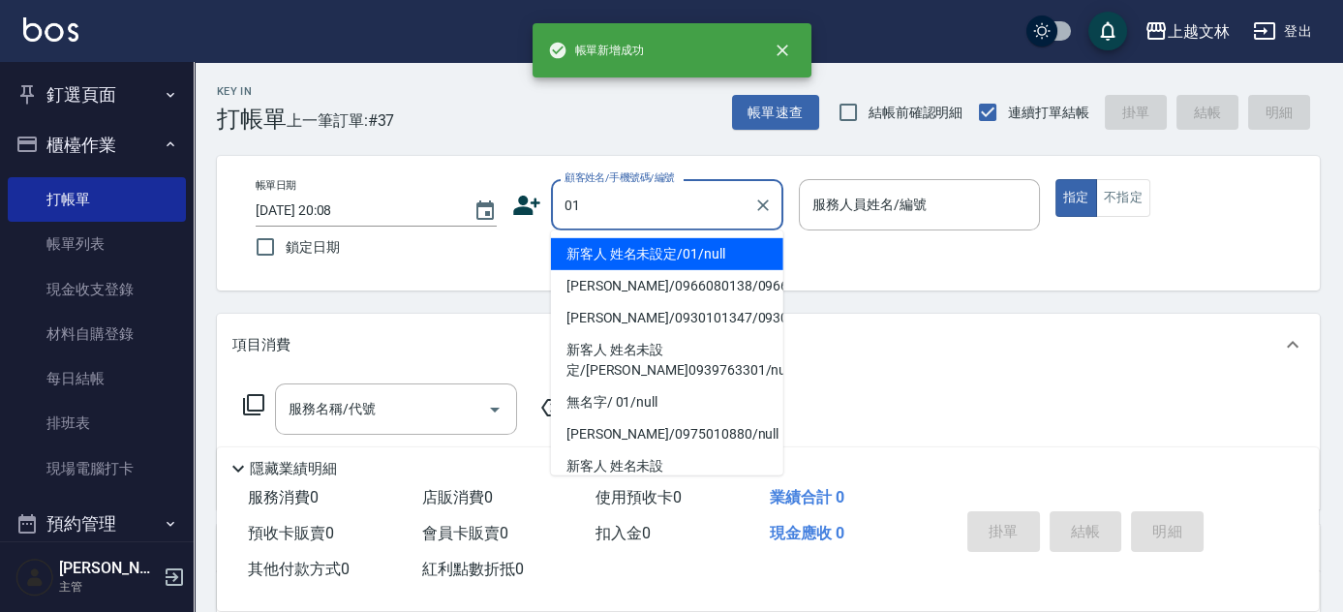
type input "新客人 姓名未設定/01/null"
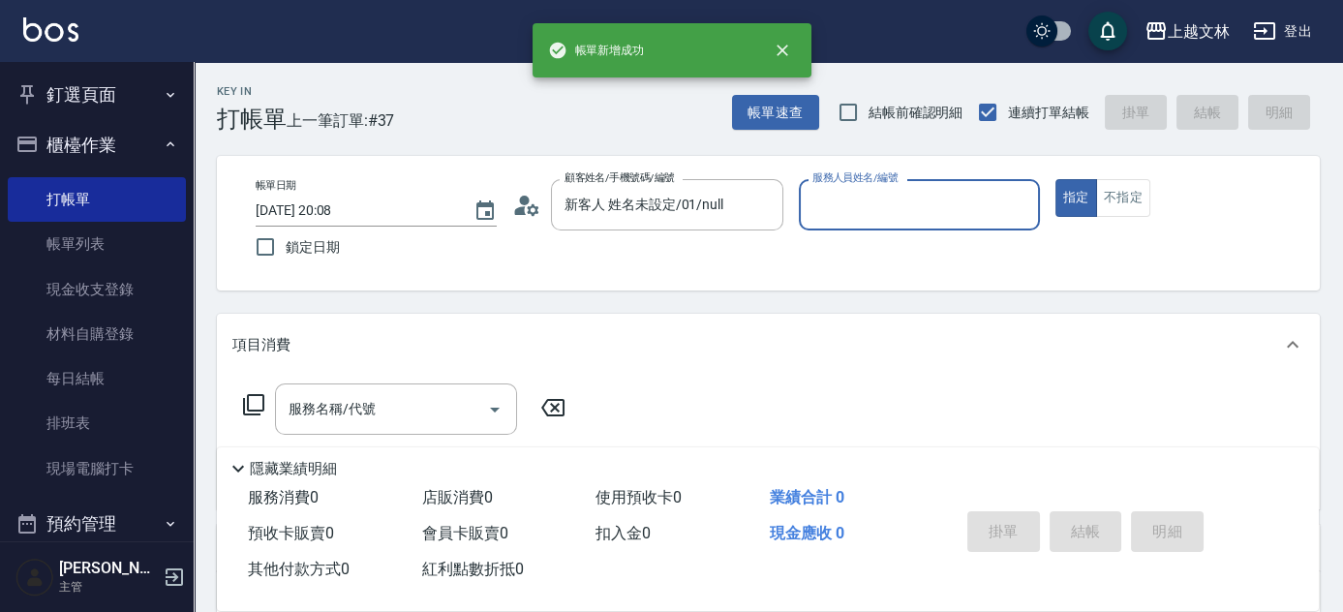
type input "0"
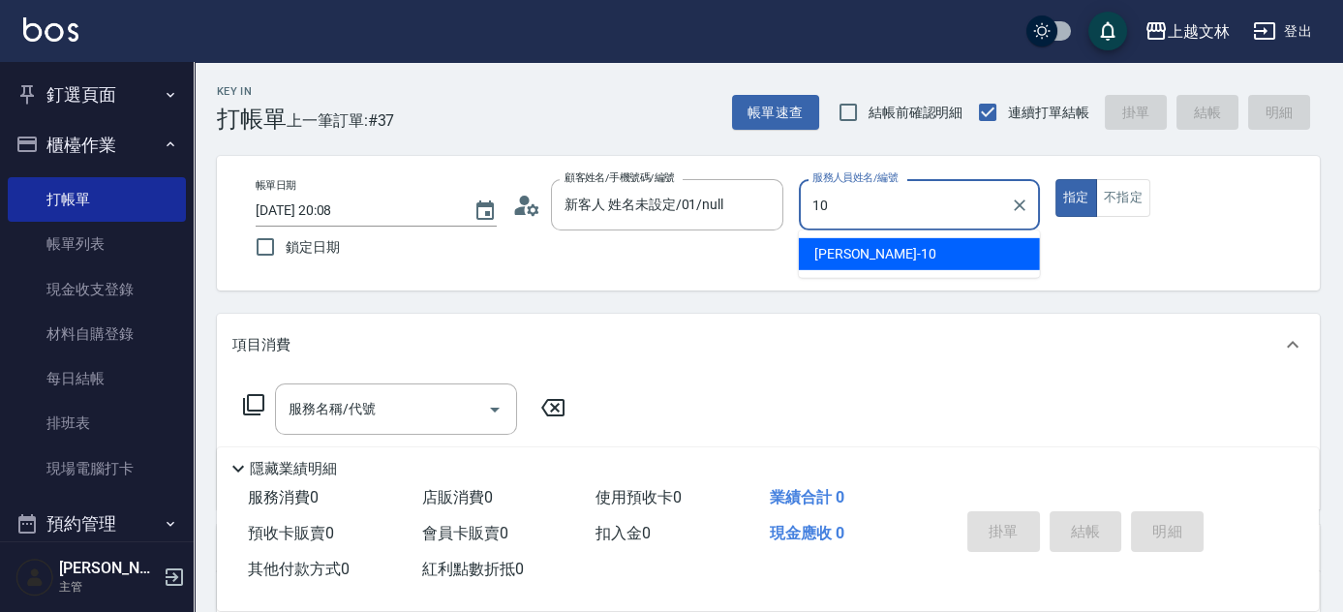
type input "Amy-10"
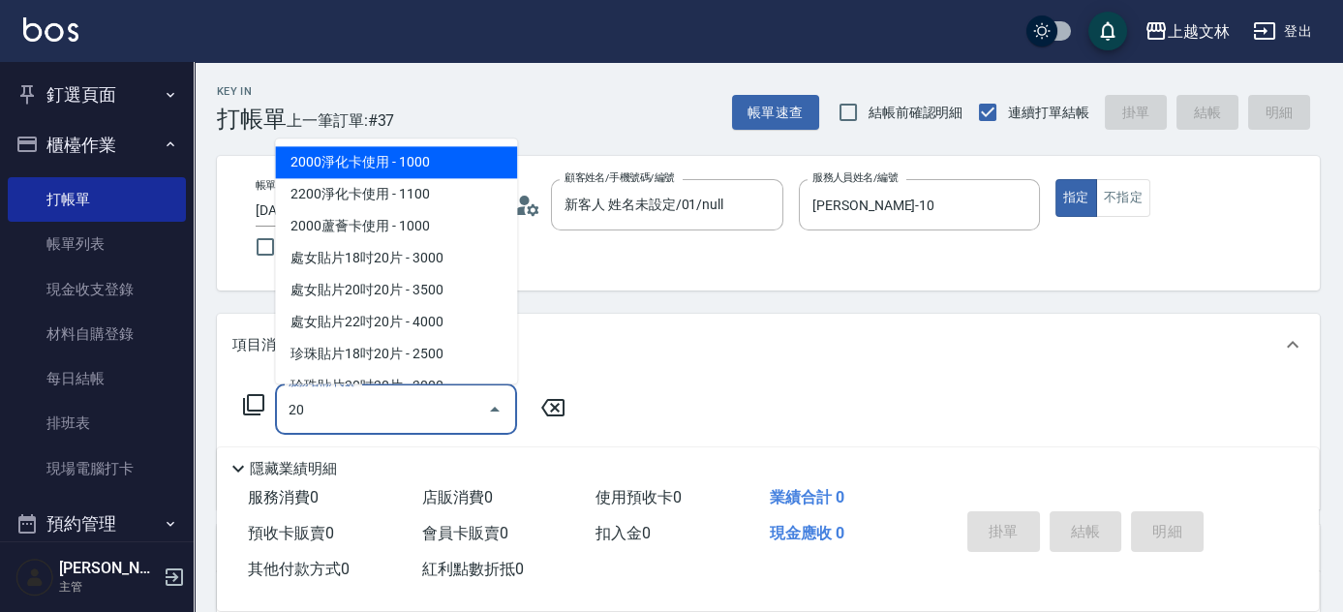
type input "204"
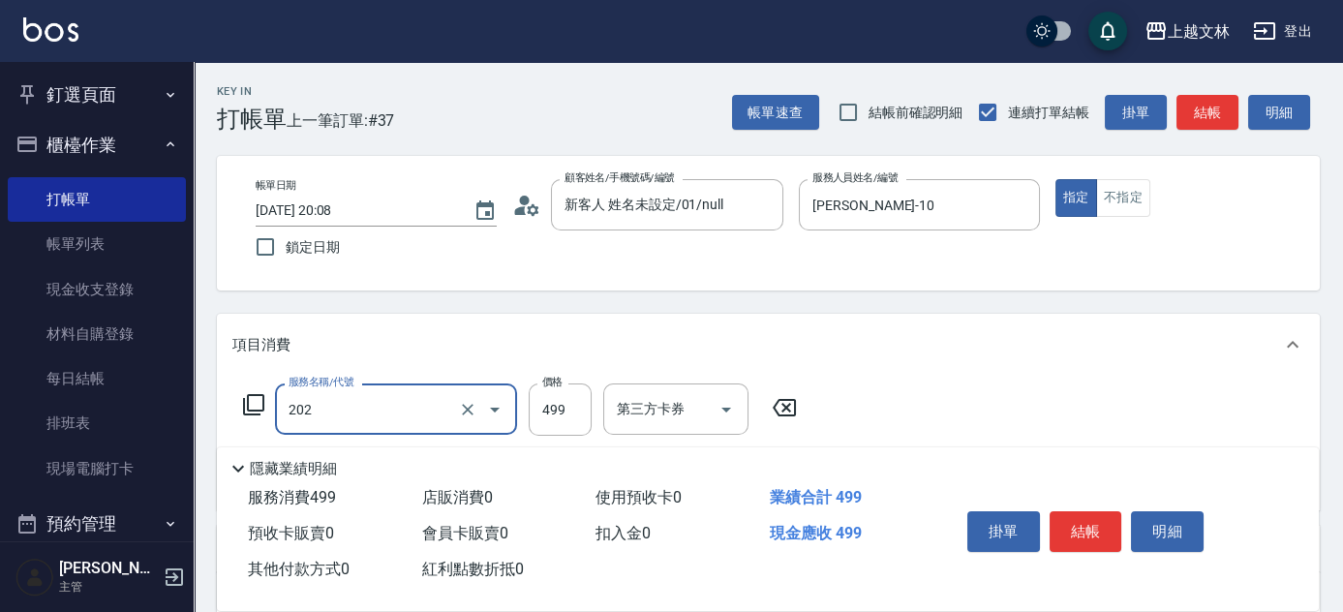
type input "A級單剪(202)"
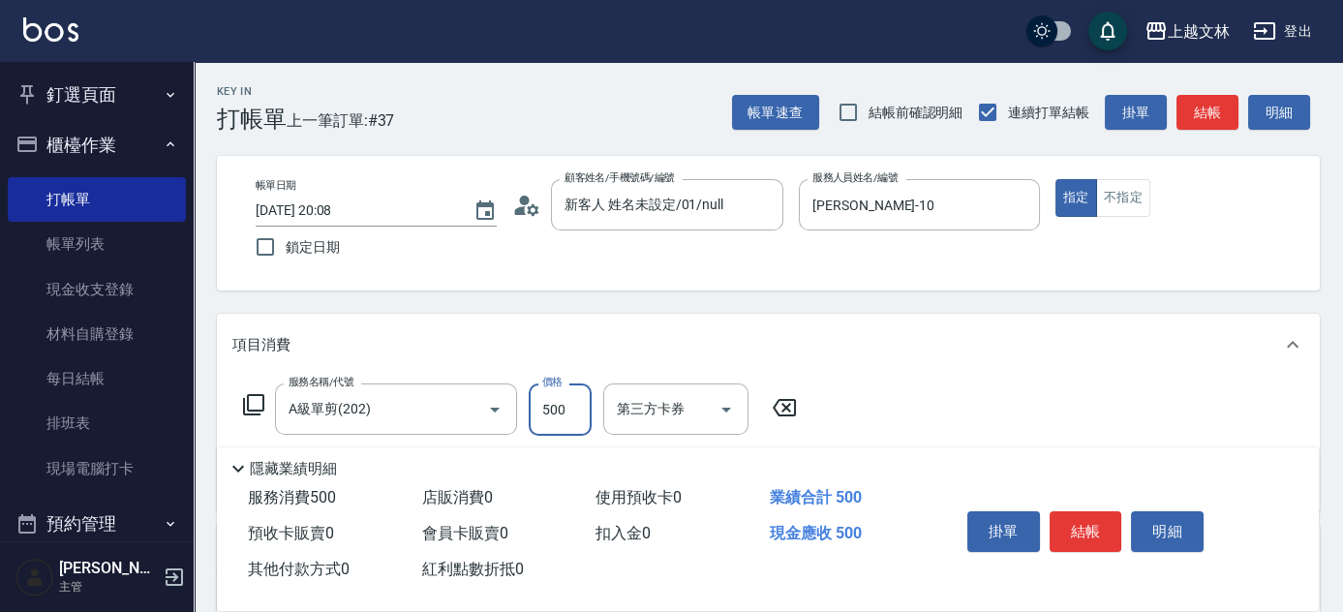
type input "500"
click at [1079, 515] on button "結帳" at bounding box center [1085, 531] width 73 height 41
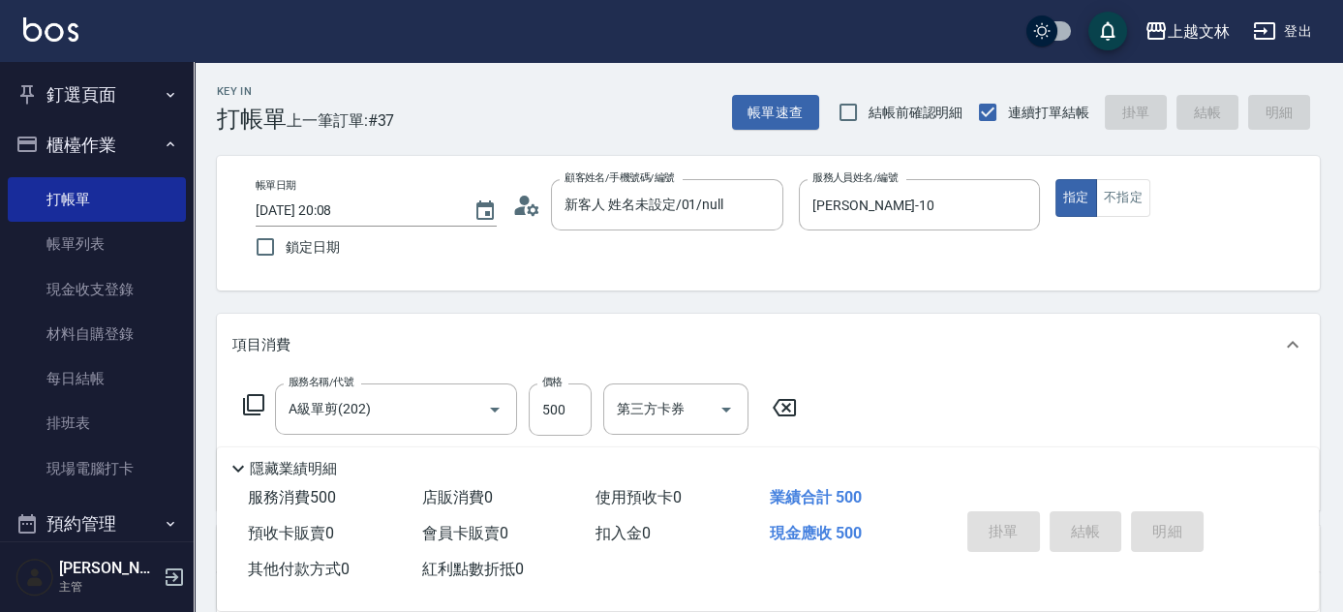
type input "2025/09/21 20:09"
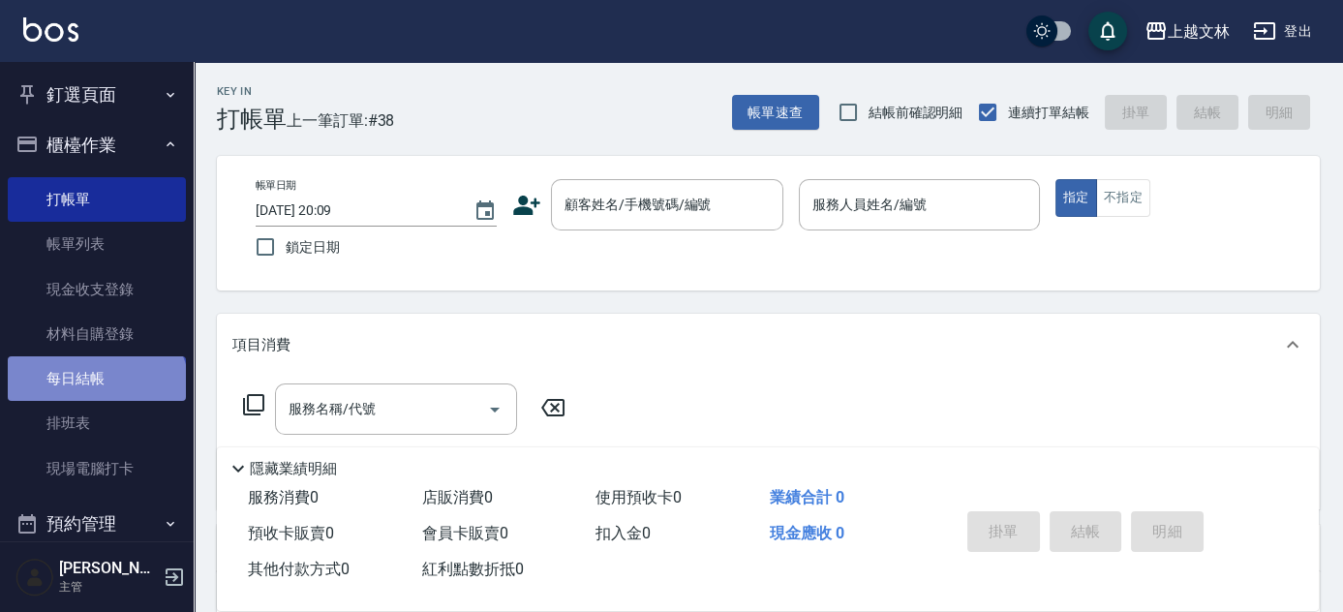
click at [95, 391] on link "每日結帳" at bounding box center [97, 378] width 178 height 45
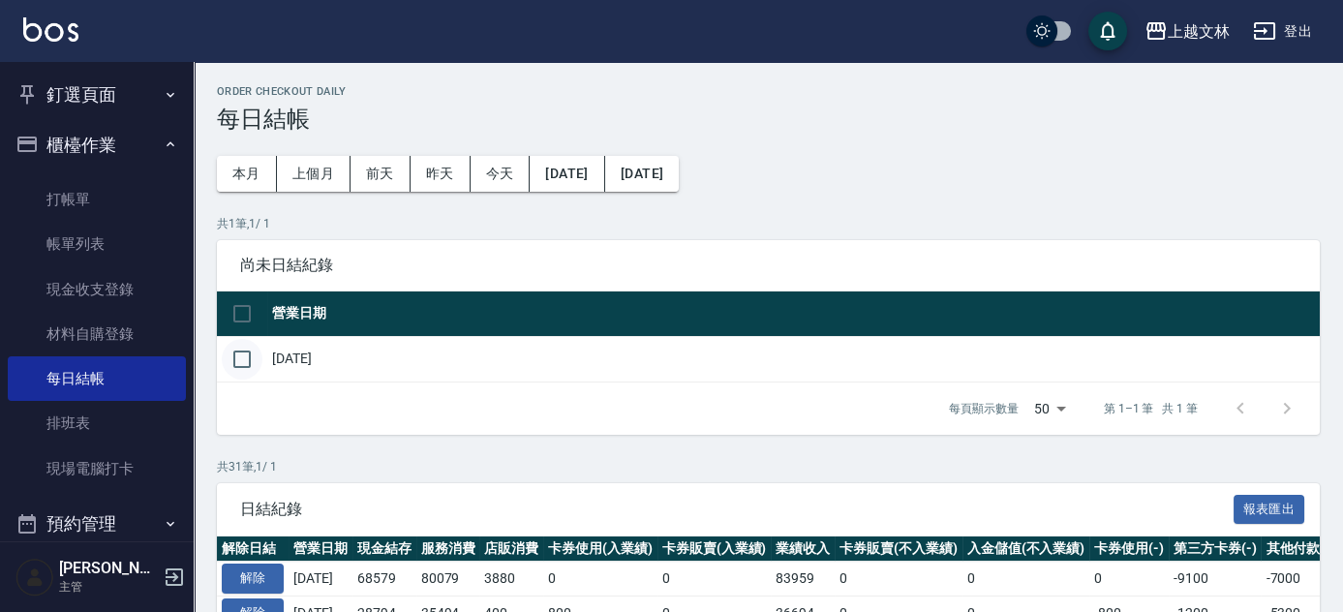
click at [247, 361] on input "checkbox" at bounding box center [242, 359] width 41 height 41
checkbox input "true"
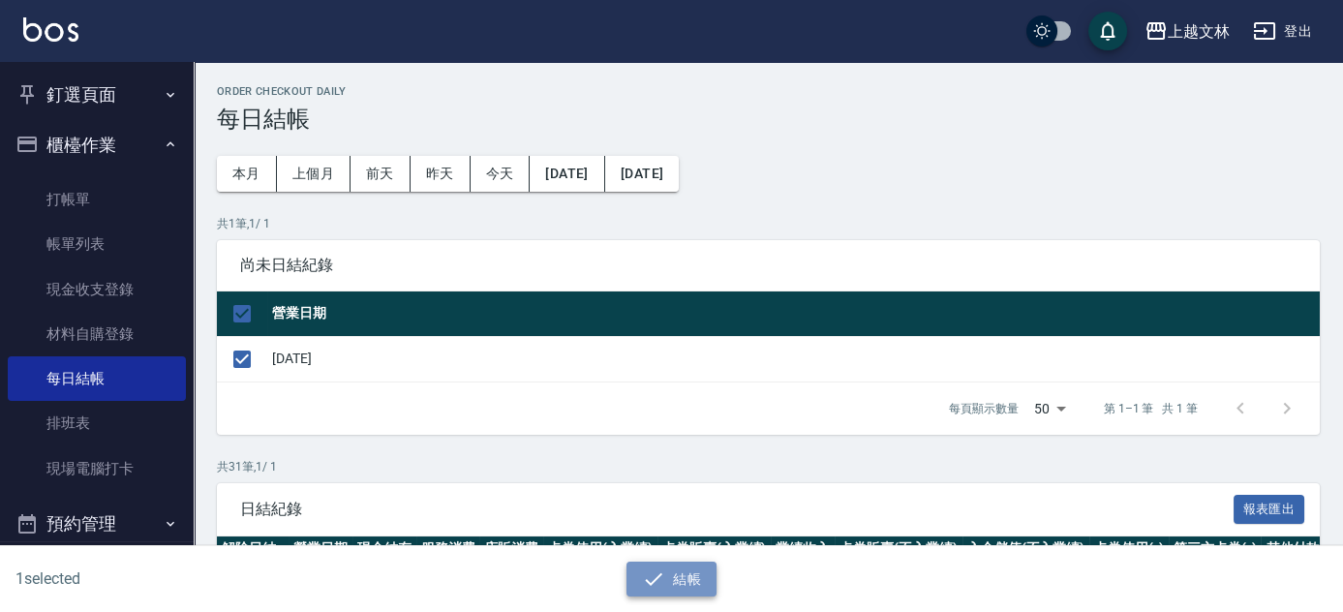
click at [680, 577] on button "結帳" at bounding box center [671, 579] width 90 height 36
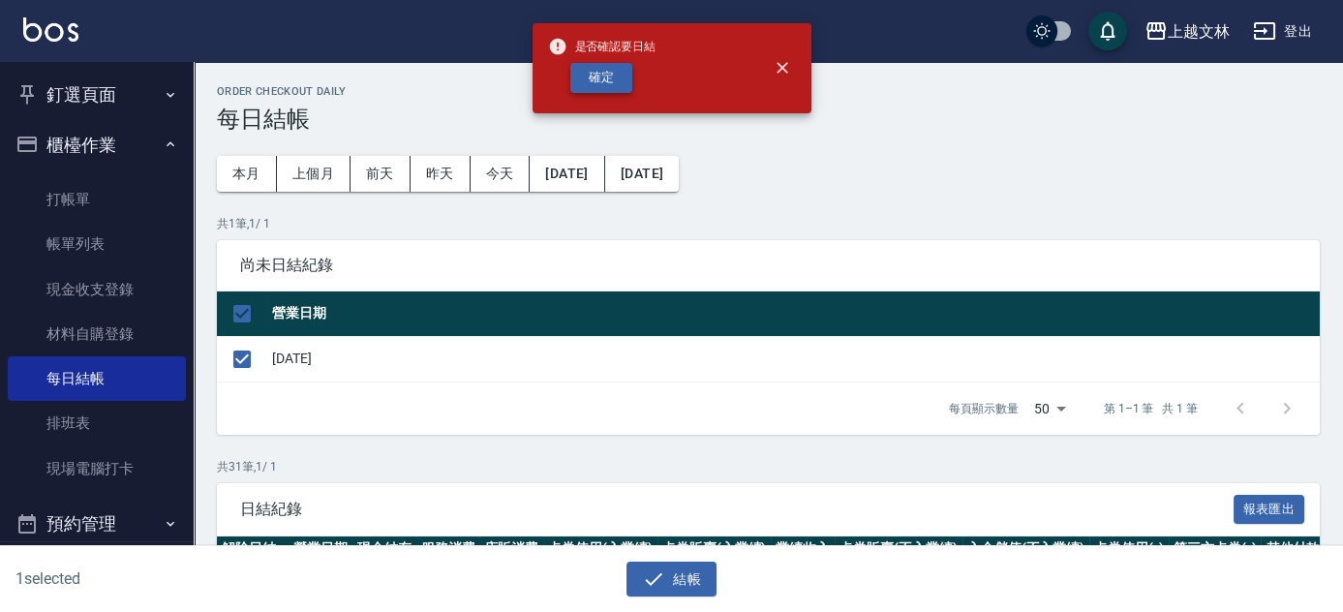
click at [601, 75] on button "確定" at bounding box center [601, 78] width 62 height 30
checkbox input "false"
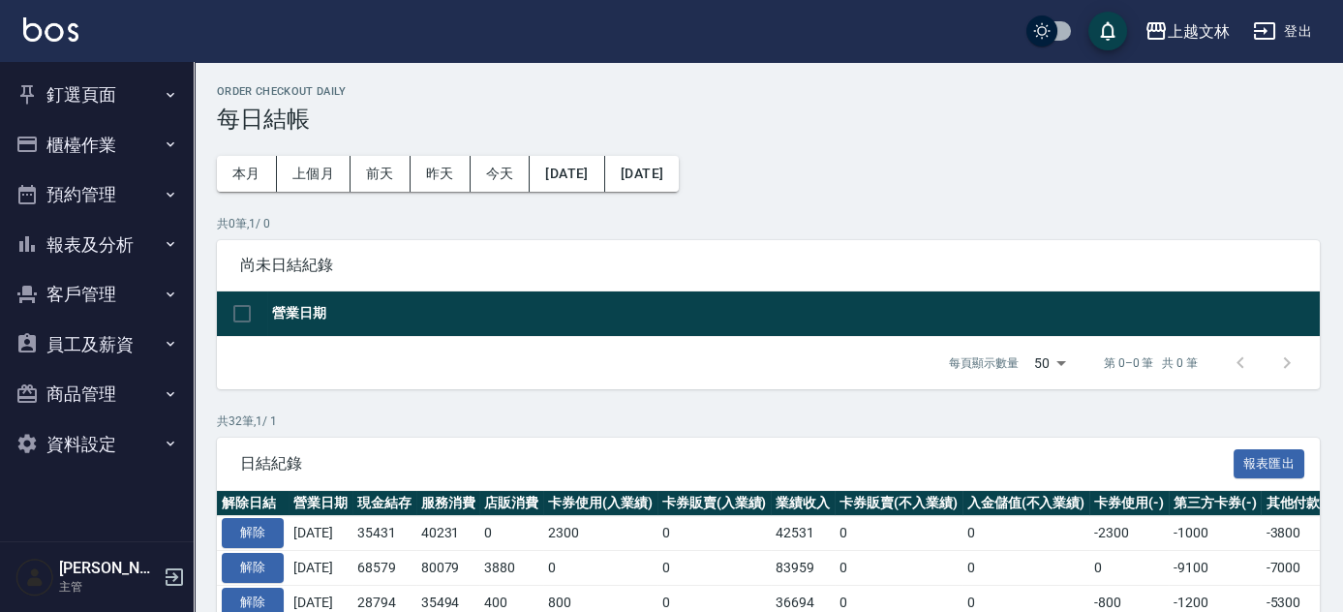
click at [100, 98] on button "釘選頁面" at bounding box center [97, 95] width 178 height 50
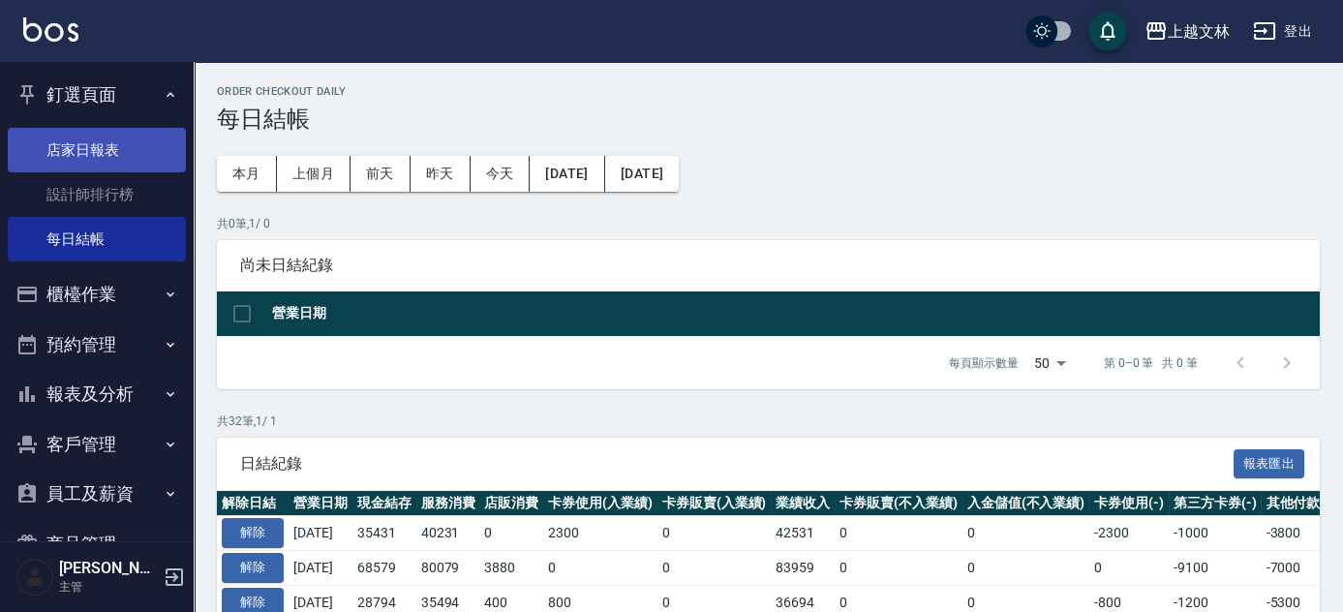
click at [106, 156] on link "店家日報表" at bounding box center [97, 150] width 178 height 45
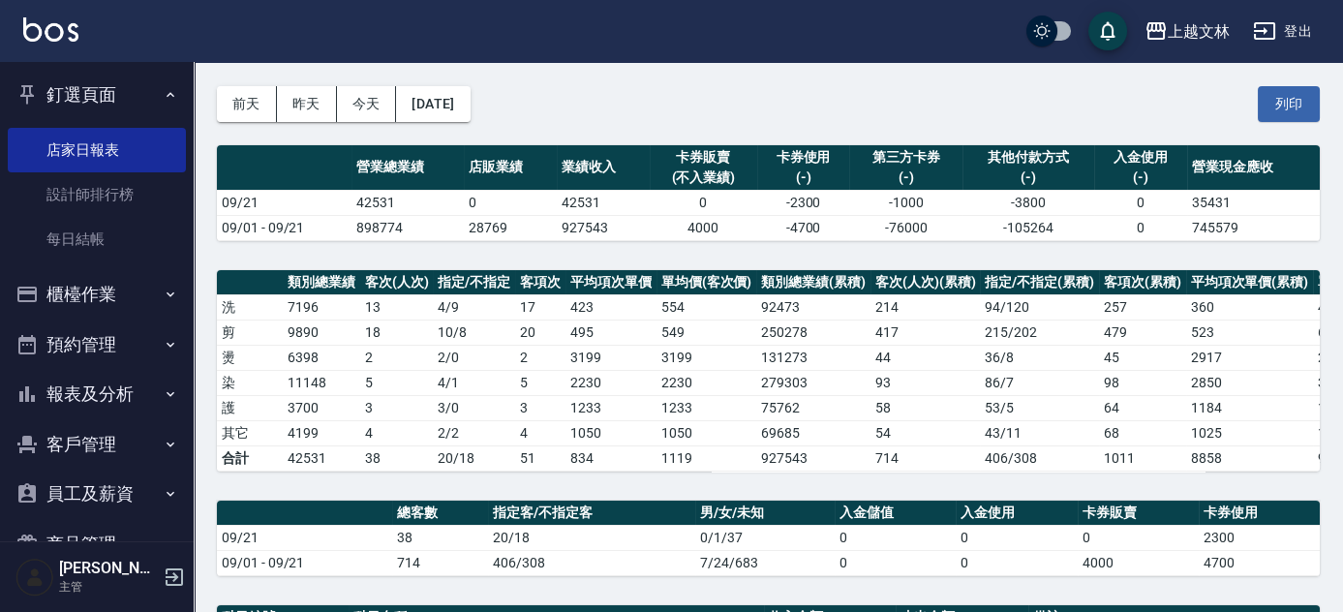
scroll to position [87, 0]
